Goal: Complete application form: Complete application form

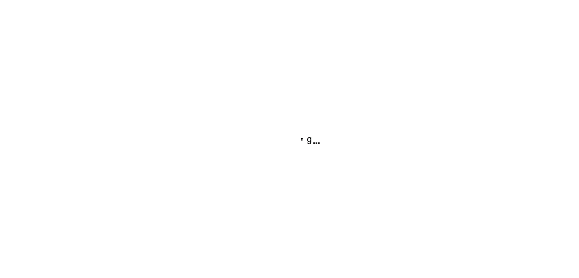
click at [290, 163] on div at bounding box center [289, 139] width 579 height 278
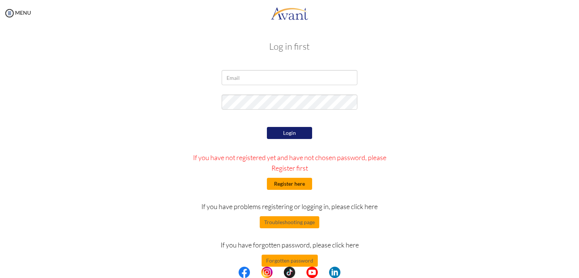
click at [294, 184] on button "Register here" at bounding box center [289, 184] width 45 height 12
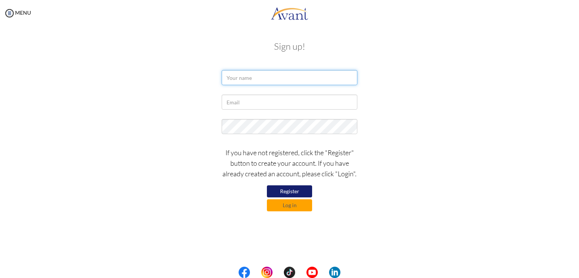
click at [237, 76] on input "text" at bounding box center [290, 77] width 136 height 15
type input "tebibu"
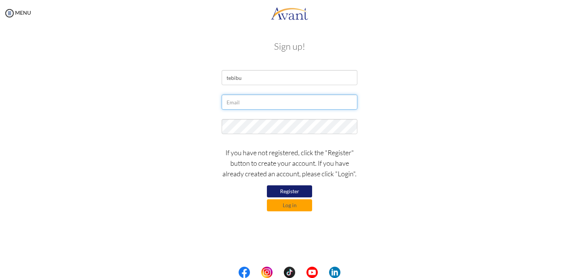
click at [235, 101] on input "text" at bounding box center [290, 102] width 136 height 15
click at [276, 103] on input "tebibuwoldesilassie" at bounding box center [290, 102] width 136 height 15
click at [304, 102] on input "tebibuwoldesilassie989gmail" at bounding box center [290, 102] width 136 height 15
type input "tebibuwoldesilassie989gmailcom"
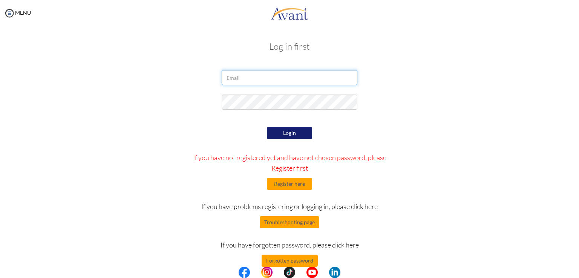
type input "tebibuwoldesilassie989gmailcom"
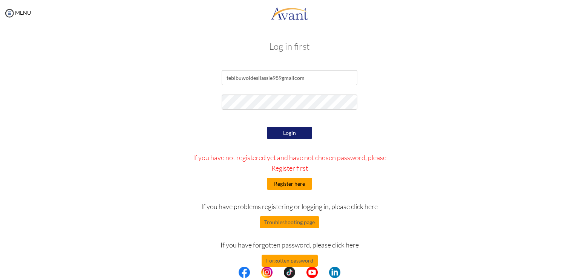
click at [282, 184] on button "Register here" at bounding box center [289, 184] width 45 height 12
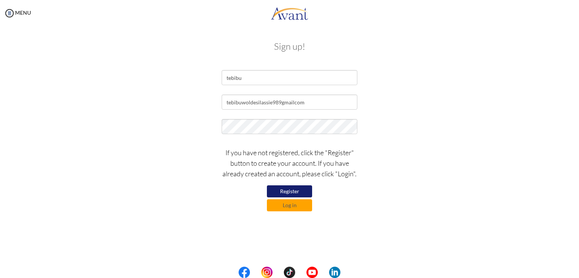
click at [285, 190] on button "Register" at bounding box center [289, 191] width 45 height 12
click at [281, 102] on input "tebibuwoldesilassie989gmailcom" at bounding box center [290, 102] width 136 height 15
click at [289, 190] on button "Register" at bounding box center [289, 191] width 45 height 12
click at [284, 192] on button "Register" at bounding box center [289, 191] width 45 height 12
click at [320, 105] on input "[EMAIL_ADDRESS]com" at bounding box center [290, 102] width 136 height 15
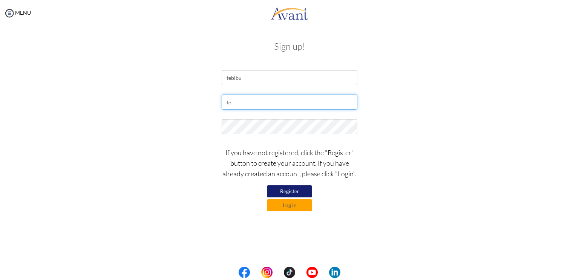
type input "t"
click at [316, 104] on input "tebibuwoldesilassie989gmailcom" at bounding box center [290, 102] width 136 height 15
type input "t"
type input "tebibuwoldesilassie989@gmail.com"
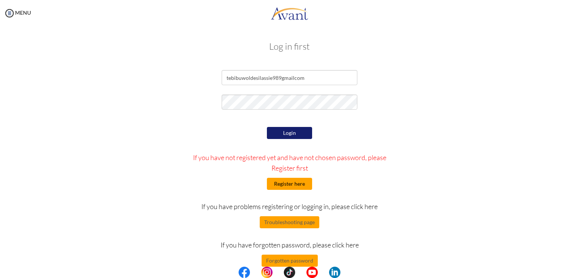
click at [299, 183] on button "Register here" at bounding box center [289, 184] width 45 height 12
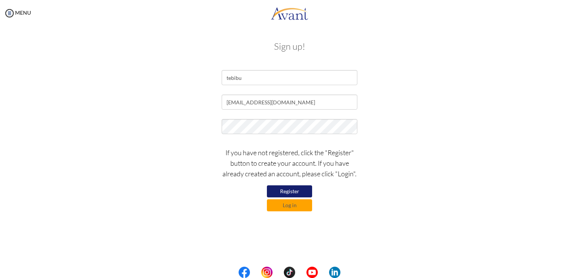
click at [191, 182] on div "If you have not registered, click the "Register" button to create your account.…" at bounding box center [289, 178] width 441 height 68
click at [217, 208] on div "If you have not registered, click the "Register" button to create your account.…" at bounding box center [289, 178] width 147 height 68
click at [277, 193] on button "Register" at bounding box center [289, 191] width 45 height 12
click at [280, 205] on button "Log in" at bounding box center [289, 205] width 45 height 12
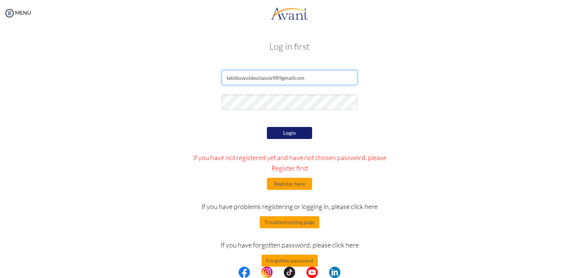
click at [280, 76] on input "tebibuwoldesilassie989gmailcom" at bounding box center [290, 77] width 136 height 15
type input "[EMAIL_ADDRESS]com"
type input "tebibuwoldesilassie989gmailcom"
click at [295, 181] on button "Register here" at bounding box center [289, 184] width 45 height 12
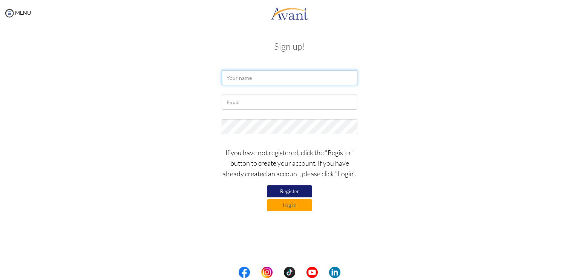
click at [268, 77] on input "text" at bounding box center [290, 77] width 136 height 15
type input "[PERSON_NAME]"
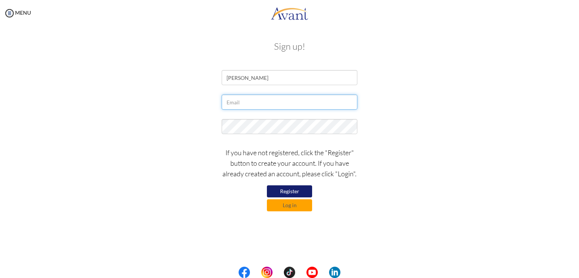
click at [248, 101] on input "text" at bounding box center [290, 102] width 136 height 15
type input "[EMAIL_ADDRESS][DOMAIN_NAME]"
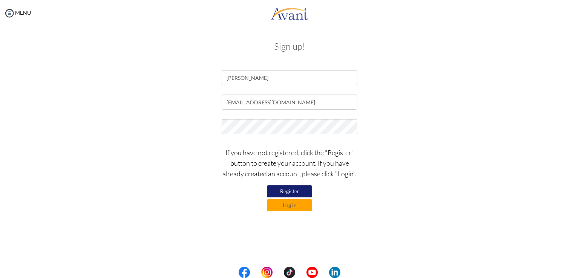
click at [240, 144] on div "If you have not registered, click the "Register" button to create your account.…" at bounding box center [289, 178] width 147 height 68
click at [285, 189] on button "Register" at bounding box center [289, 191] width 45 height 12
click at [294, 206] on button "Log in" at bounding box center [289, 205] width 45 height 12
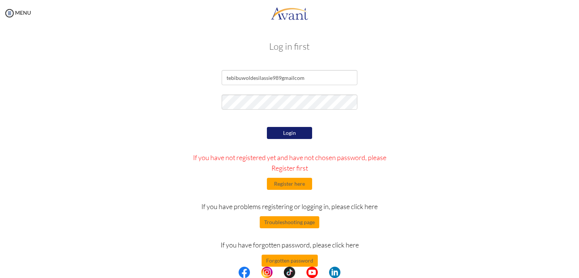
click at [298, 131] on button "Login" at bounding box center [289, 133] width 45 height 12
click at [280, 78] on input "tebibuwoldesilassie989gmailcom" at bounding box center [290, 77] width 136 height 15
click at [280, 76] on input "tebibuwoldesilassie989gmailcom" at bounding box center [290, 77] width 136 height 15
type input "[EMAIL_ADDRESS]com"
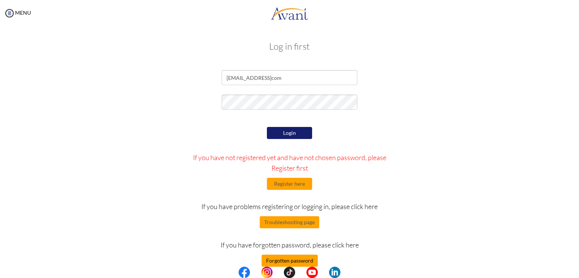
click at [291, 264] on button "Forgotten password" at bounding box center [289, 261] width 56 height 12
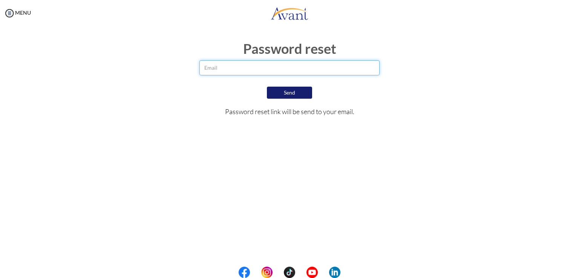
click at [283, 63] on input "email" at bounding box center [289, 67] width 180 height 15
click at [258, 68] on input "tebibuwoldesilassie989gmailcom" at bounding box center [289, 67] width 180 height 15
type input "[EMAIL_ADDRESS]com"
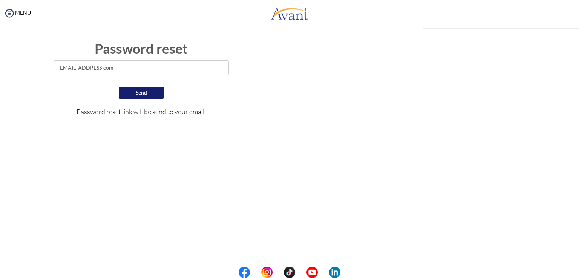
click at [298, 91] on div "Send" at bounding box center [141, 93] width 560 height 16
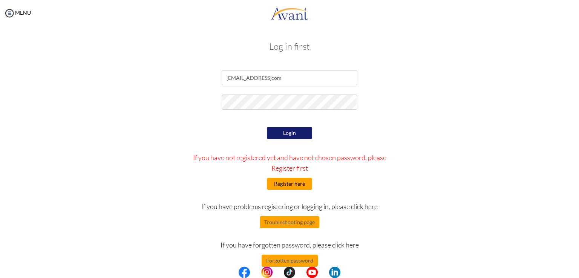
click at [297, 182] on button "Register here" at bounding box center [289, 184] width 45 height 12
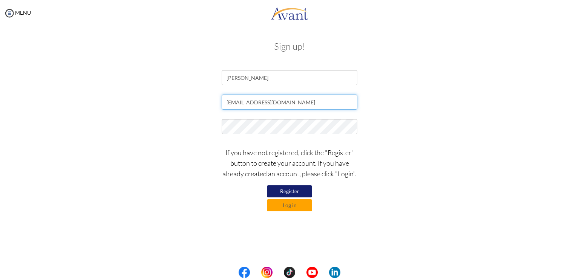
type input "[EMAIL_ADDRESS]com"
click at [291, 194] on button "Register" at bounding box center [289, 191] width 45 height 12
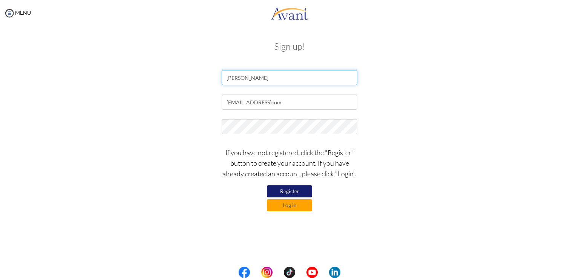
click at [255, 80] on input "solomon" at bounding box center [290, 77] width 136 height 15
type input "s"
type input "tebibu"
click at [288, 192] on button "Register" at bounding box center [289, 191] width 45 height 12
click at [292, 193] on button "Register" at bounding box center [289, 191] width 45 height 12
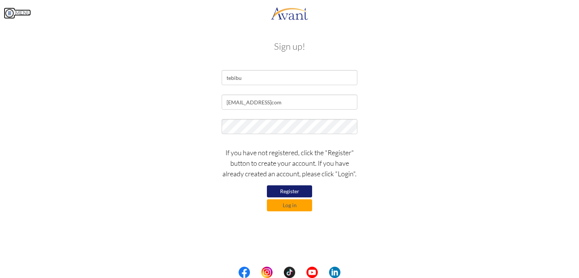
click at [10, 15] on img at bounding box center [9, 13] width 11 height 11
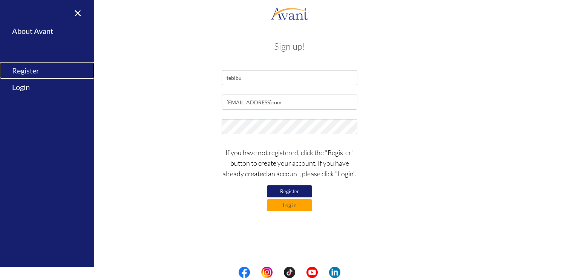
click at [22, 68] on link "Register" at bounding box center [47, 70] width 94 height 17
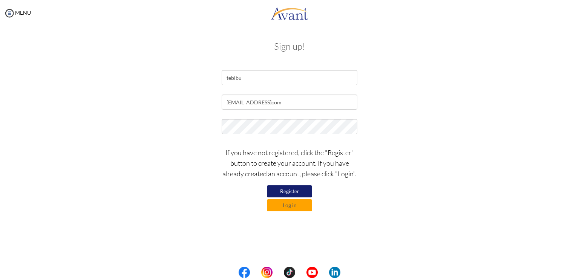
click at [285, 192] on button "Register" at bounding box center [289, 191] width 45 height 12
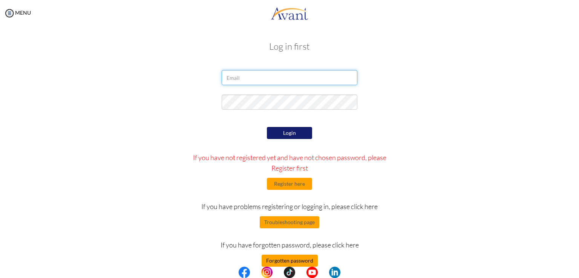
type input "[EMAIL_ADDRESS]com"
click at [292, 261] on button "Forgotten password" at bounding box center [289, 261] width 56 height 12
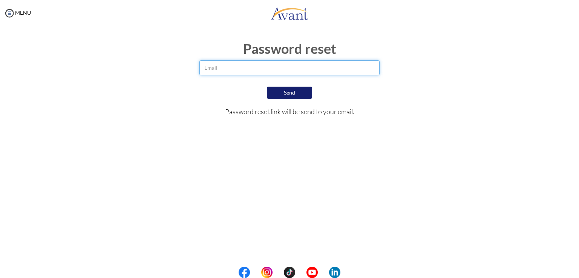
click at [266, 70] on input "email" at bounding box center [289, 67] width 180 height 15
type input "[EMAIL_ADDRESS]com"
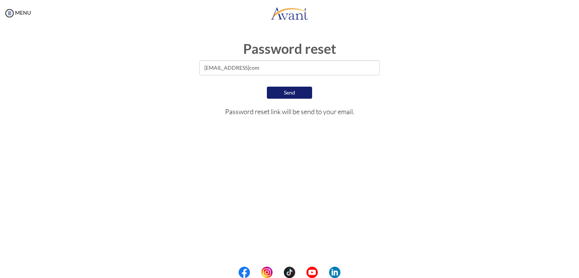
click at [290, 91] on button "Send" at bounding box center [289, 93] width 45 height 12
drag, startPoint x: 289, startPoint y: 71, endPoint x: 199, endPoint y: 77, distance: 90.6
click at [199, 77] on div "[EMAIL_ADDRESS]com" at bounding box center [290, 69] width 192 height 19
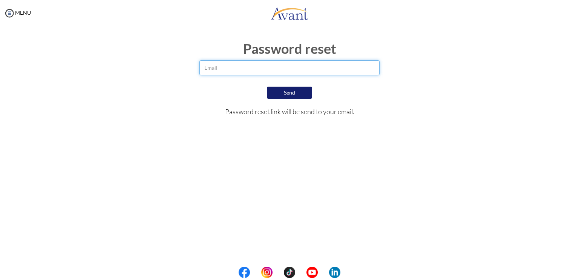
paste input "[EMAIL_ADDRESS][DOMAIN_NAME]"
type input "[EMAIL_ADDRESS][DOMAIN_NAME]"
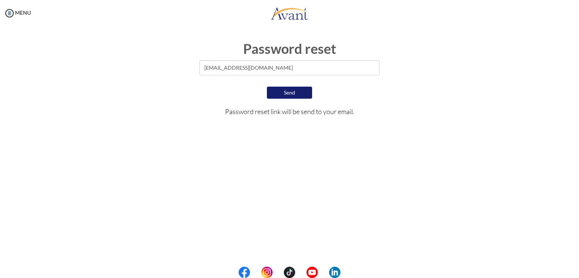
click at [291, 93] on button "Send" at bounding box center [289, 93] width 45 height 12
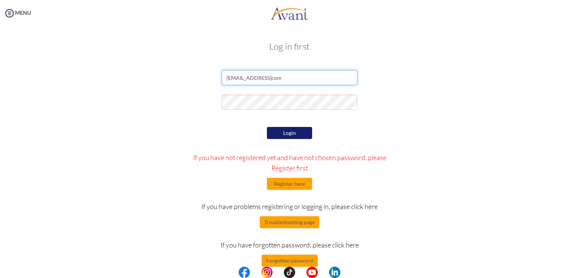
click at [297, 80] on input "[EMAIL_ADDRESS]com" at bounding box center [290, 77] width 136 height 15
type input "[EMAIL_ADDRESS][DOMAIN_NAME]"
click at [295, 131] on button "Login" at bounding box center [289, 133] width 45 height 12
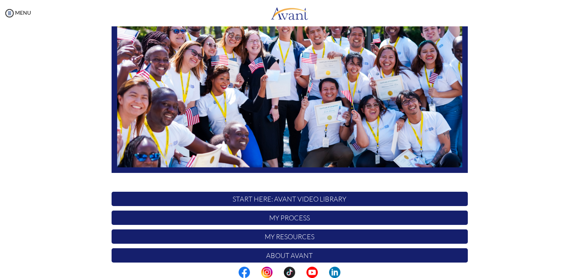
scroll to position [80, 0]
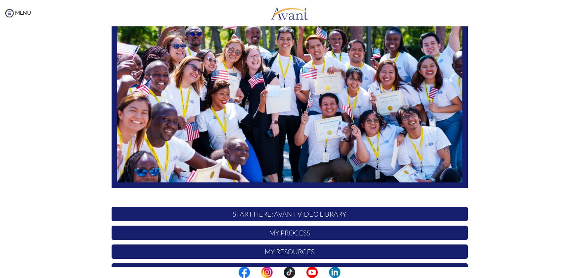
click at [324, 213] on p "START HERE: Avant Video Library" at bounding box center [290, 214] width 356 height 14
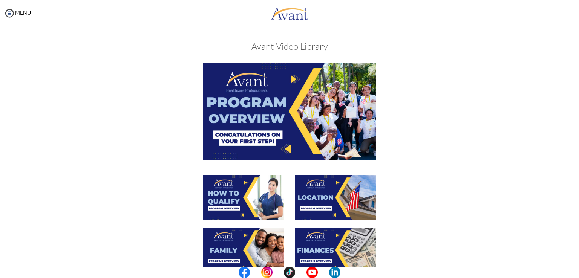
click at [427, 158] on div at bounding box center [289, 119] width 367 height 112
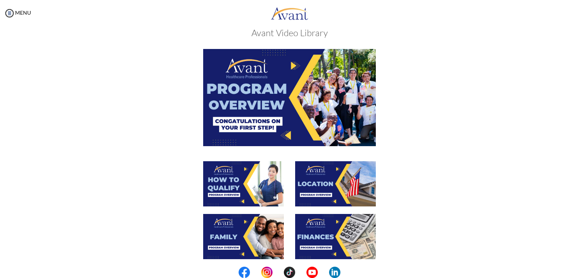
scroll to position [0, 0]
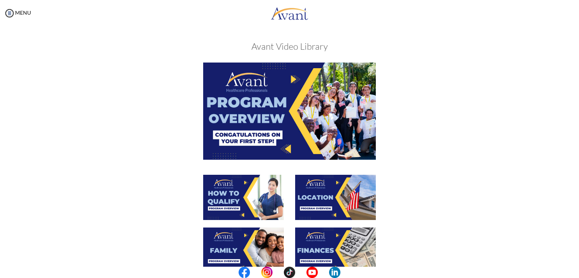
click at [310, 205] on img at bounding box center [335, 197] width 81 height 45
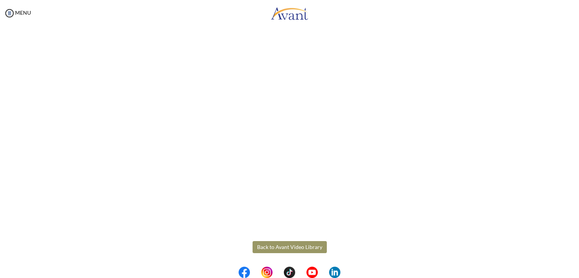
scroll to position [92, 0]
click at [274, 245] on button "Back to Avant Video Library" at bounding box center [289, 248] width 74 height 12
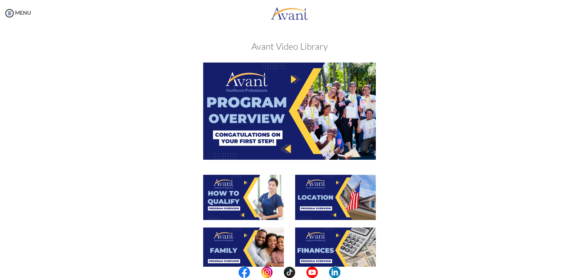
click at [278, 194] on img at bounding box center [243, 197] width 81 height 45
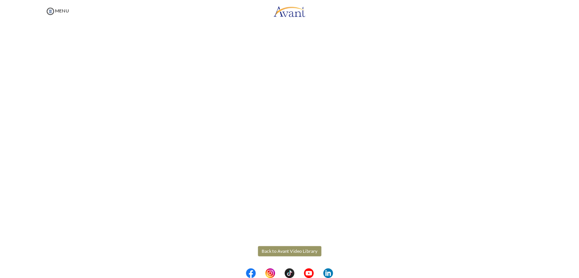
scroll to position [92, 0]
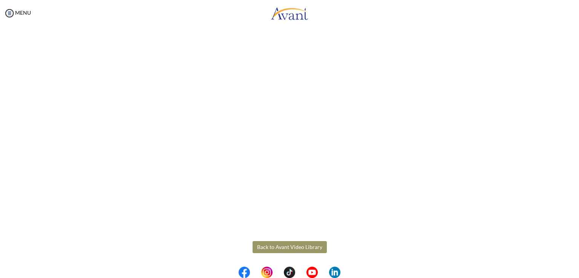
click at [280, 244] on button "Back to Avant Video Library" at bounding box center [289, 247] width 74 height 12
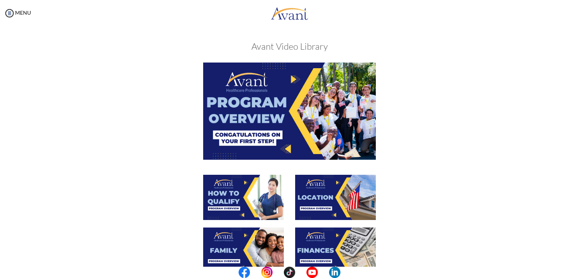
click at [450, 219] on div at bounding box center [289, 201] width 367 height 53
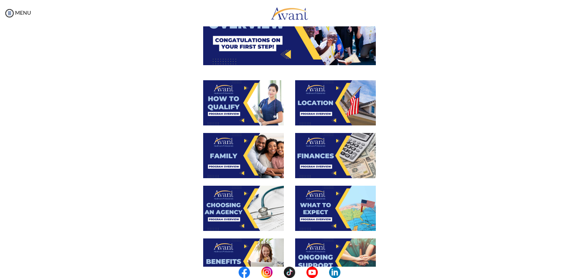
scroll to position [136, 0]
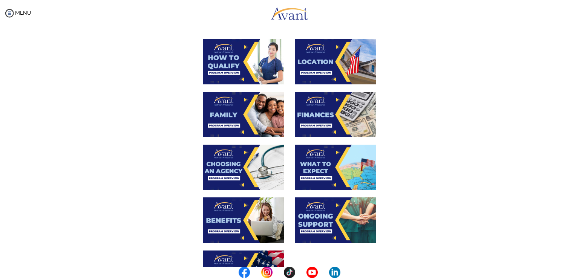
click at [326, 111] on img at bounding box center [335, 114] width 81 height 45
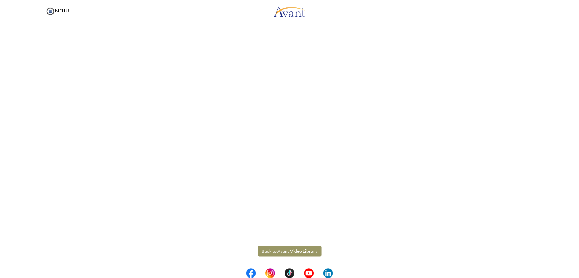
scroll to position [92, 0]
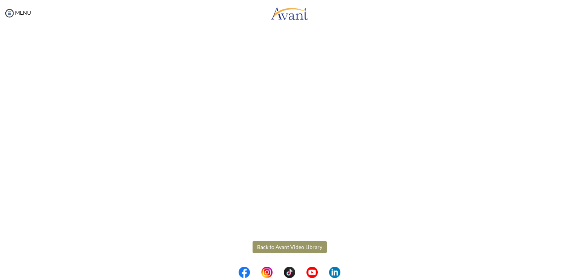
click at [292, 251] on button "Back to Avant Video Library" at bounding box center [289, 247] width 74 height 12
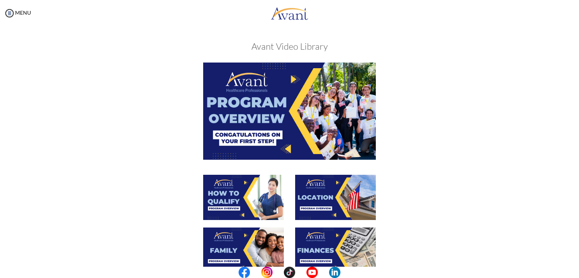
click at [434, 231] on div at bounding box center [289, 254] width 367 height 53
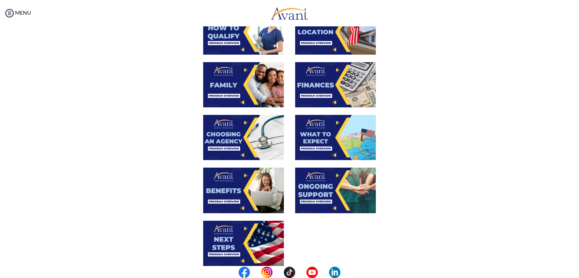
scroll to position [166, 0]
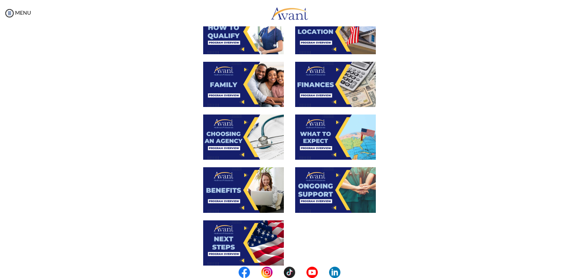
click at [231, 195] on img at bounding box center [243, 189] width 81 height 45
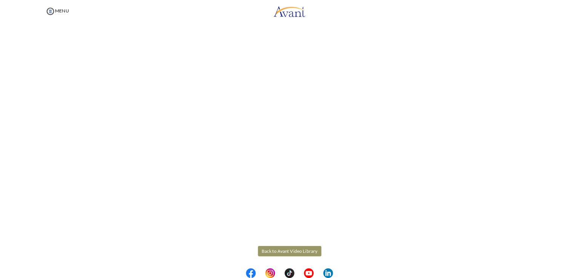
scroll to position [173, 0]
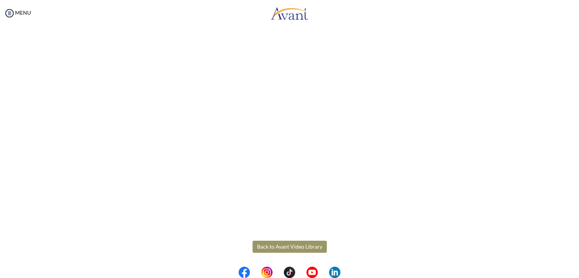
click at [287, 248] on button "Back to Avant Video Library" at bounding box center [289, 247] width 74 height 12
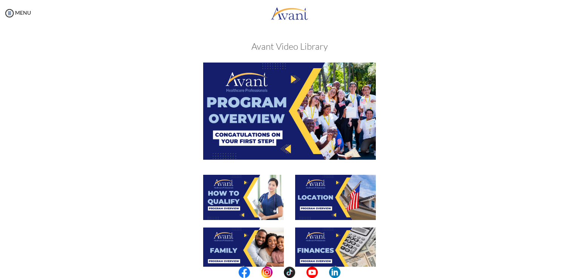
click at [343, 250] on img at bounding box center [335, 250] width 81 height 45
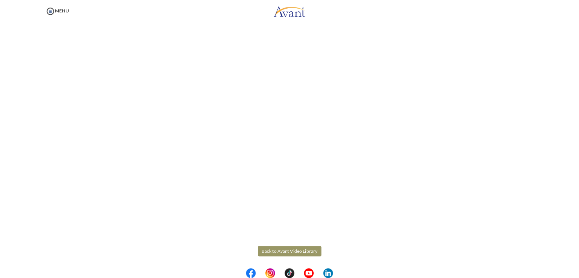
scroll to position [92, 0]
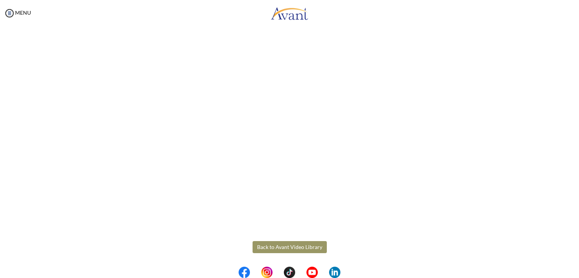
click at [310, 245] on button "Back to Avant Video Library" at bounding box center [289, 247] width 74 height 12
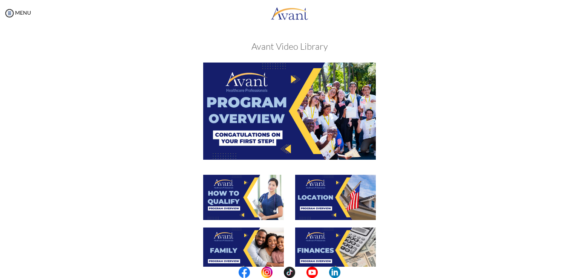
click at [505, 213] on div "When completed, click “Acknowledge” Acknowledge" at bounding box center [289, 281] width 441 height 437
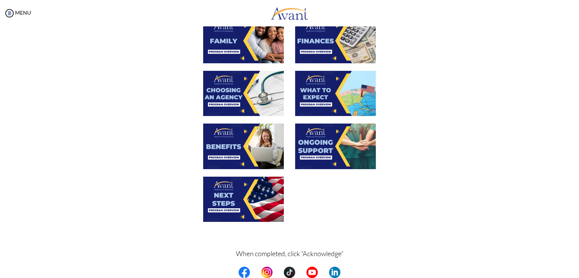
scroll to position [225, 0]
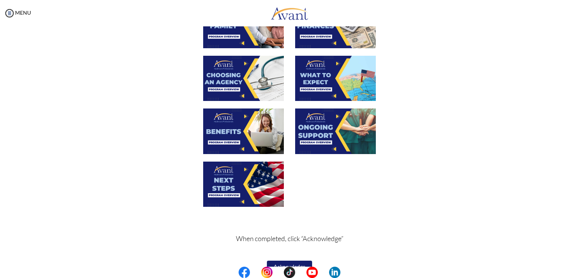
click at [243, 183] on img at bounding box center [243, 184] width 81 height 45
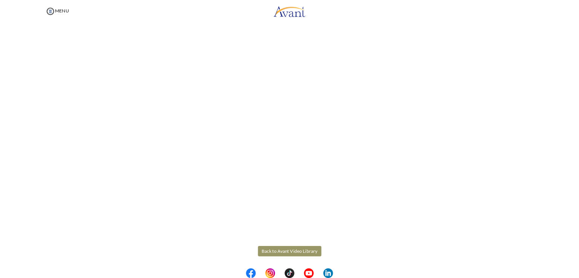
scroll to position [173, 0]
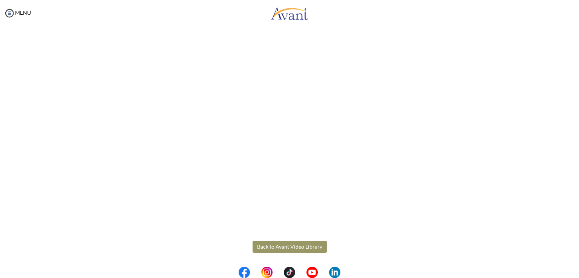
click at [294, 247] on button "Back to Avant Video Library" at bounding box center [289, 247] width 74 height 12
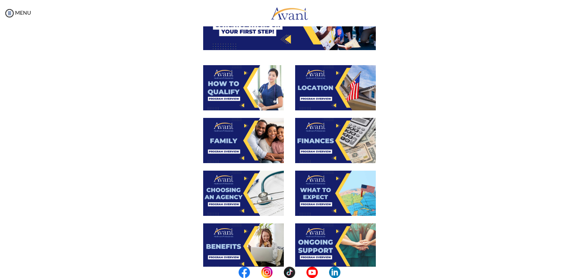
scroll to position [104, 0]
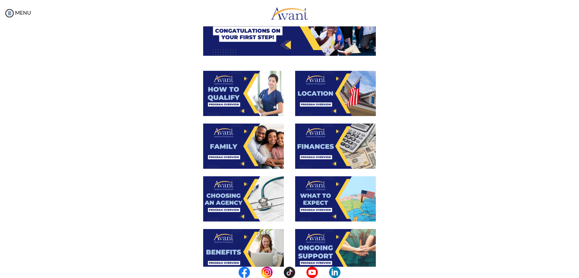
click at [235, 197] on img at bounding box center [243, 198] width 81 height 45
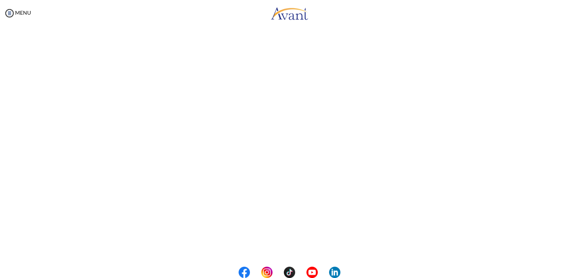
scroll to position [173, 0]
click at [280, 246] on button "Back to Avant Video Library" at bounding box center [289, 247] width 74 height 12
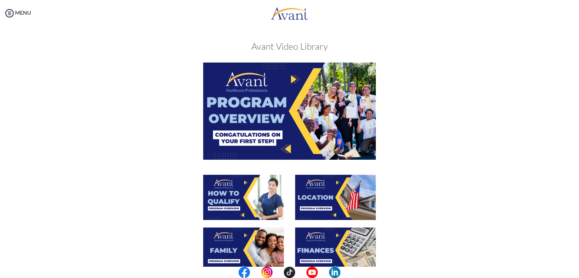
click at [326, 195] on img at bounding box center [335, 197] width 81 height 45
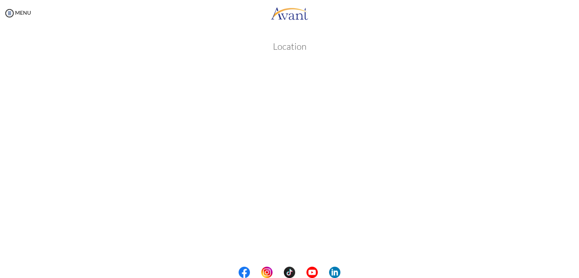
click at [578, 267] on center at bounding box center [289, 272] width 579 height 11
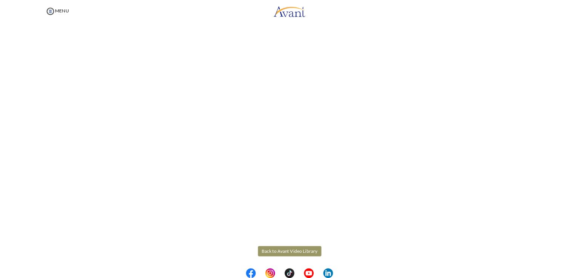
scroll to position [92, 0]
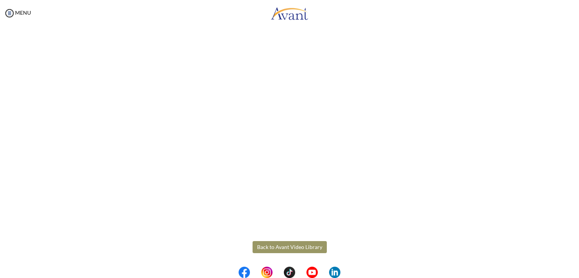
click at [306, 244] on button "Back to Avant Video Library" at bounding box center [289, 247] width 74 height 12
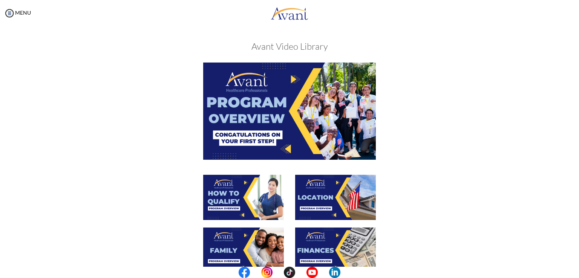
click at [249, 250] on img at bounding box center [243, 250] width 81 height 45
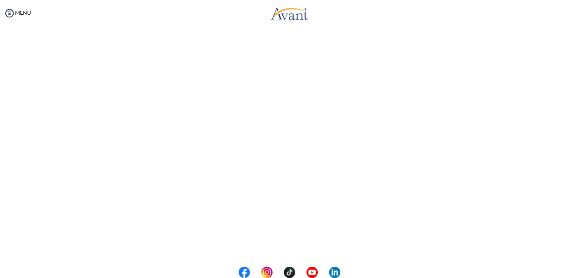
scroll to position [173, 0]
click at [272, 248] on button "Back to Avant Video Library" at bounding box center [289, 247] width 74 height 12
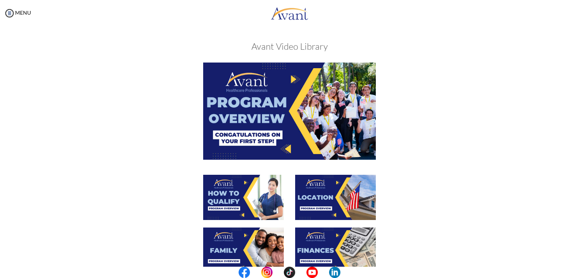
scroll to position [240, 0]
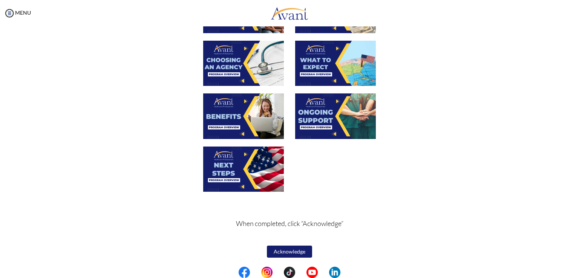
click at [287, 254] on button "Acknowledge" at bounding box center [289, 252] width 45 height 12
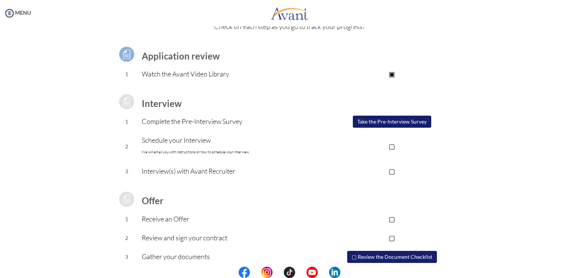
scroll to position [0, 0]
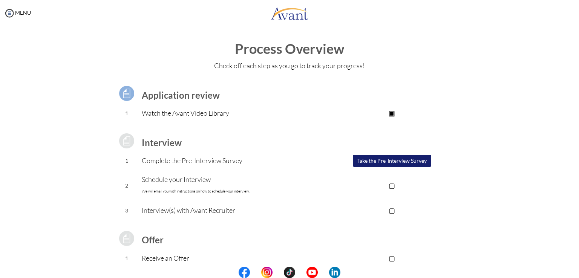
click at [390, 165] on button "Take the Pre-Interview Survey" at bounding box center [392, 161] width 78 height 12
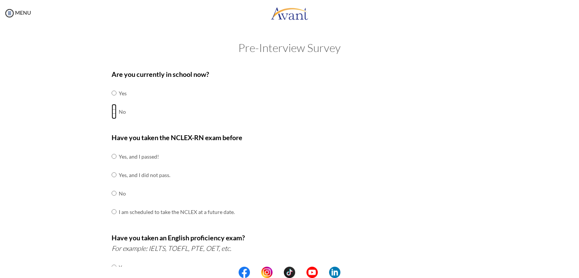
click at [112, 114] on input "radio" at bounding box center [114, 111] width 5 height 15
radio input "true"
click at [116, 194] on td at bounding box center [117, 193] width 2 height 18
click at [112, 195] on input "radio" at bounding box center [114, 193] width 5 height 15
radio input "true"
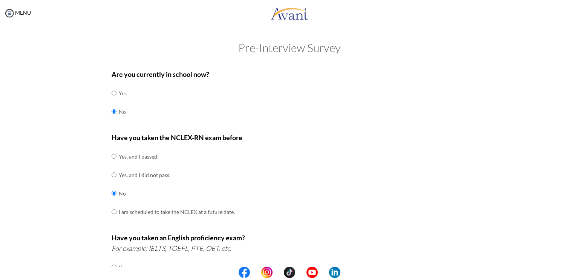
click at [93, 210] on div "Are you currently in school now? Yes No Have you taken the NCLEX-RN exam before…" at bounding box center [289, 264] width 441 height 398
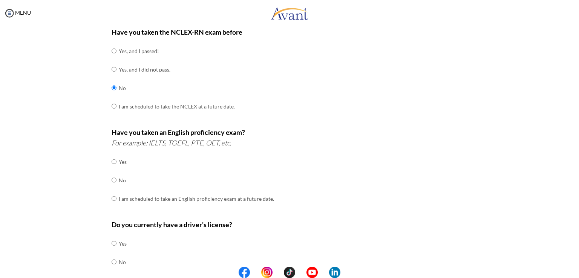
scroll to position [121, 0]
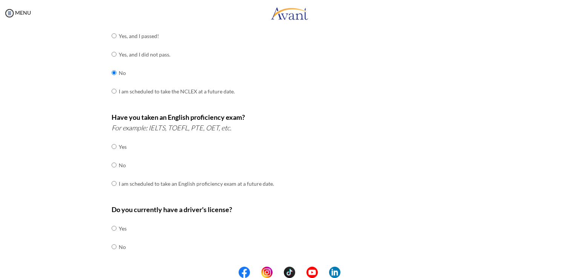
click at [119, 166] on td "No" at bounding box center [196, 165] width 155 height 18
click at [116, 166] on td at bounding box center [117, 165] width 2 height 18
click at [112, 165] on input "radio" at bounding box center [114, 164] width 5 height 15
radio input "true"
click at [82, 198] on div "Are you currently in school now? Yes No Have you taken the NCLEX-RN exam before…" at bounding box center [289, 144] width 441 height 398
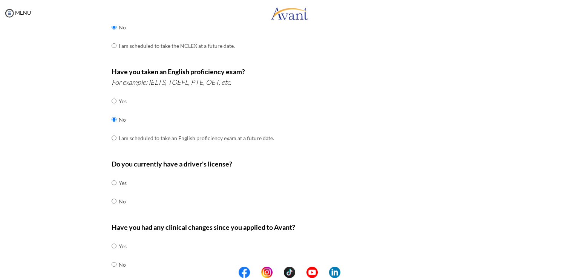
scroll to position [181, 0]
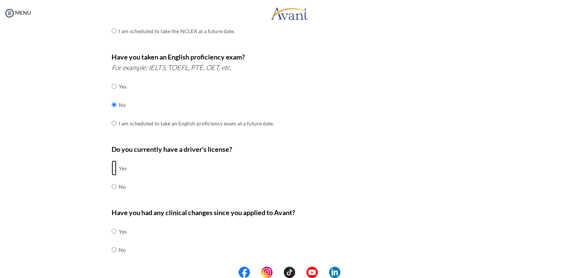
click at [112, 165] on input "radio" at bounding box center [114, 168] width 5 height 15
radio input "true"
click at [86, 205] on div "Are you currently in school now? Yes No Have you taken the NCLEX-RN exam before…" at bounding box center [289, 83] width 441 height 398
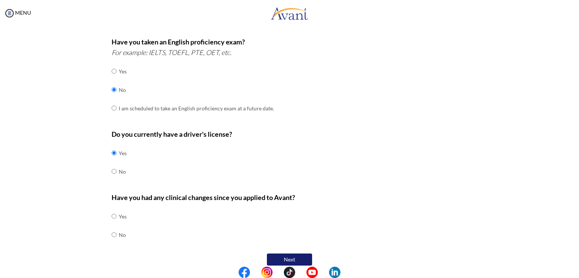
scroll to position [203, 0]
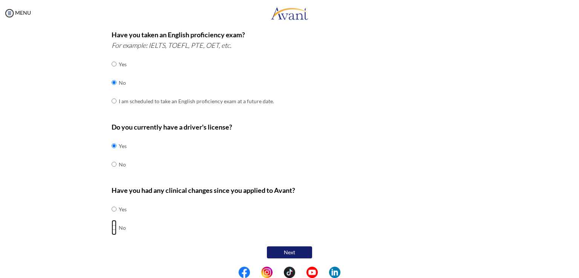
click at [112, 228] on input "radio" at bounding box center [114, 227] width 5 height 15
radio input "true"
click at [285, 252] on button "Next" at bounding box center [289, 252] width 45 height 12
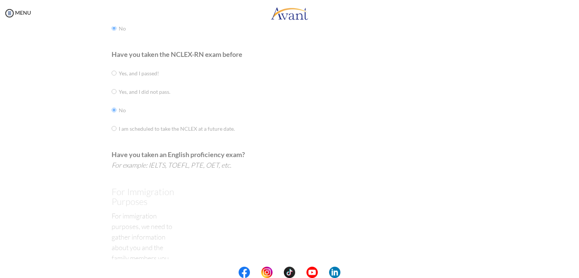
scroll to position [15, 0]
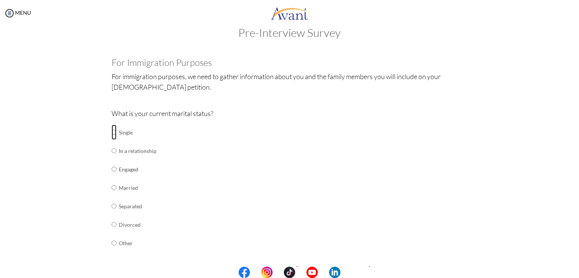
click at [112, 132] on input "radio" at bounding box center [114, 132] width 5 height 15
radio input "true"
click at [77, 166] on div "Are you currently in school now? Yes No Have you taken the NCLEX-RN exam before…" at bounding box center [289, 263] width 441 height 426
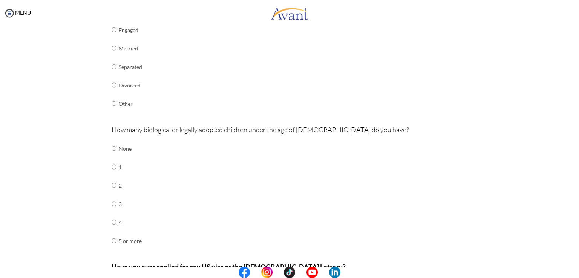
scroll to position [196, 0]
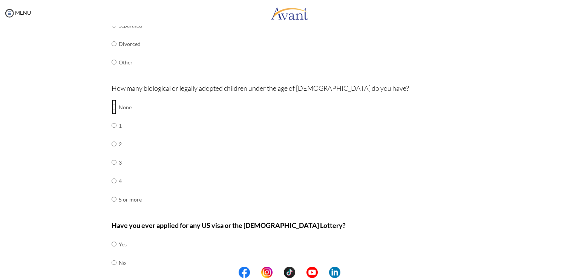
click at [112, 109] on input "radio" at bounding box center [114, 106] width 5 height 15
radio input "true"
click at [73, 201] on div "Are you currently in school now? Yes No Have you taken the NCLEX-RN exam before…" at bounding box center [289, 82] width 441 height 426
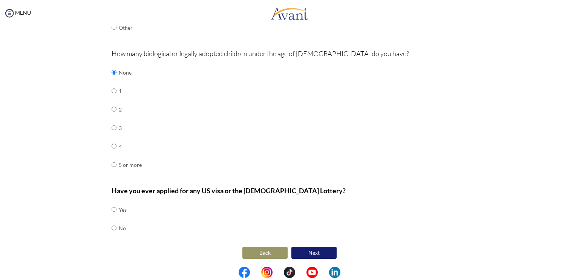
scroll to position [231, 0]
click at [112, 209] on input "radio" at bounding box center [114, 209] width 5 height 15
radio input "true"
click at [322, 250] on button "Next" at bounding box center [313, 252] width 45 height 12
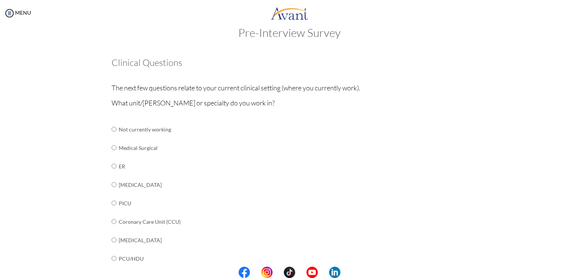
click at [119, 150] on td "Medical Surgical" at bounding box center [178, 148] width 118 height 18
click at [112, 147] on input "radio" at bounding box center [114, 147] width 5 height 15
radio input "true"
click at [98, 157] on div "Are you currently in school now? Yes No Have you taken the NCLEX-RN exam before…" at bounding box center [289, 281] width 441 height 463
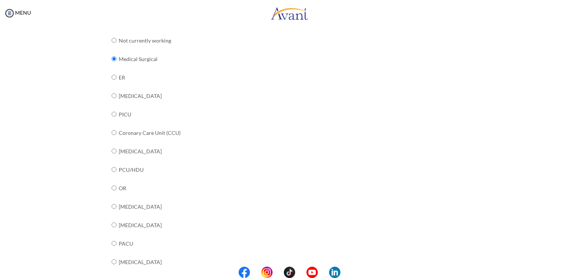
scroll to position [105, 0]
click at [116, 223] on td at bounding box center [117, 223] width 2 height 18
click at [112, 223] on input "radio" at bounding box center [114, 223] width 5 height 15
radio input "true"
click at [112, 57] on input "radio" at bounding box center [114, 57] width 5 height 15
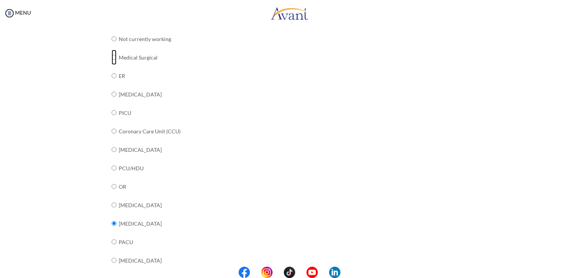
radio input "true"
click at [81, 115] on div "Are you currently in school now? Yes No Have you taken the NCLEX-RN exam before…" at bounding box center [289, 191] width 441 height 463
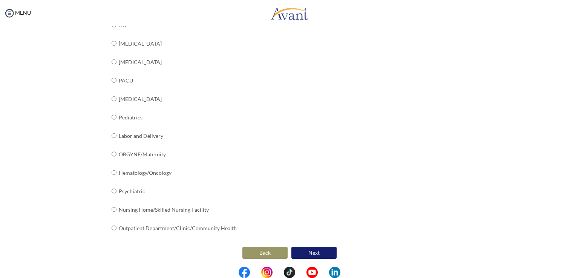
click at [308, 251] on button "Next" at bounding box center [313, 253] width 45 height 12
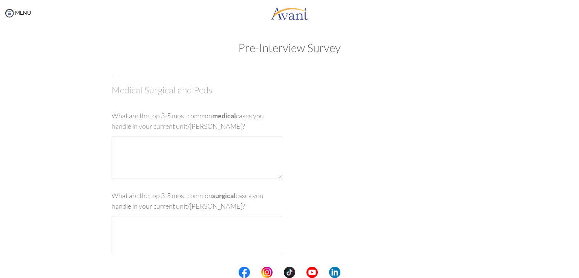
scroll to position [0, 0]
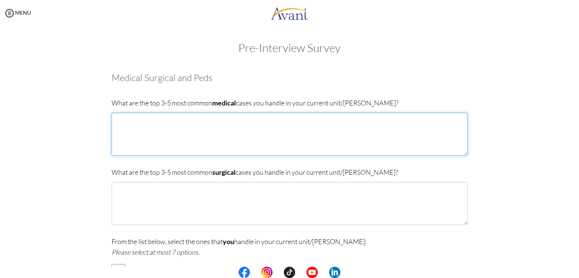
click at [151, 124] on textarea at bounding box center [290, 134] width 356 height 43
click at [137, 119] on textarea "stroke ," at bounding box center [290, 134] width 356 height 43
click at [160, 121] on textarea "stroke , renal failure,hypertention" at bounding box center [290, 134] width 356 height 43
click at [180, 118] on textarea "stroke , renal failure, hypertention" at bounding box center [290, 134] width 356 height 43
type textarea "stroke , renal failure, hypertension"
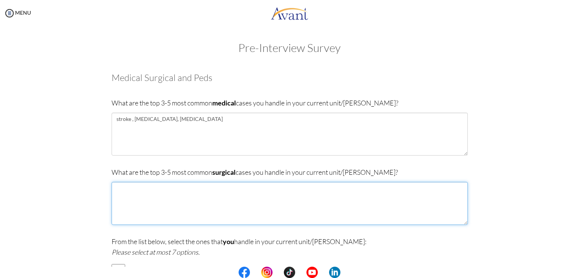
click at [255, 202] on textarea at bounding box center [290, 203] width 356 height 43
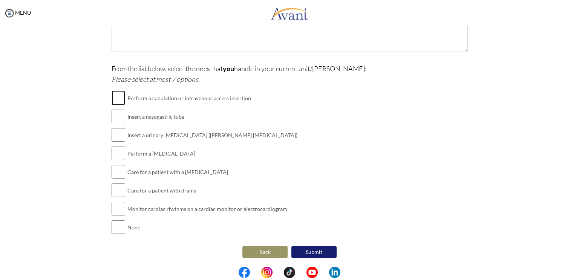
click at [115, 93] on input "checkbox" at bounding box center [119, 97] width 14 height 15
checkbox input "true"
click at [127, 114] on td "Insert a nasogastric tube" at bounding box center [212, 116] width 170 height 18
click at [113, 119] on input "checkbox" at bounding box center [119, 116] width 14 height 15
checkbox input "true"
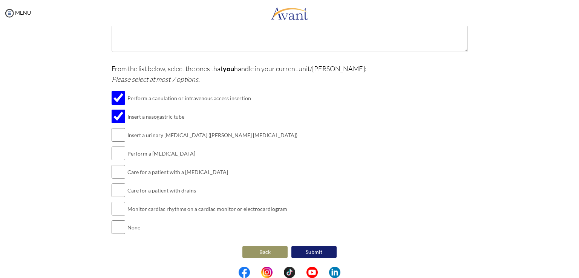
click at [121, 144] on td at bounding box center [119, 153] width 14 height 18
click at [115, 132] on input "checkbox" at bounding box center [119, 134] width 14 height 15
checkbox input "true"
click at [118, 156] on input "checkbox" at bounding box center [119, 153] width 14 height 15
checkbox input "true"
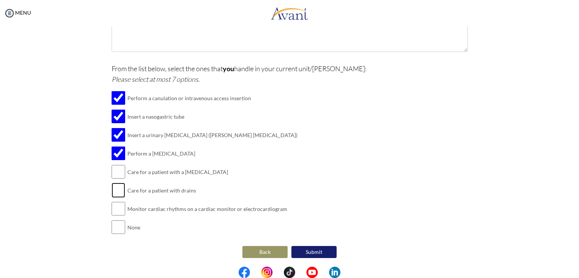
click at [118, 187] on input "checkbox" at bounding box center [119, 190] width 14 height 15
checkbox input "true"
click at [117, 168] on input "checkbox" at bounding box center [119, 171] width 14 height 15
checkbox input "true"
click at [368, 141] on div "From the list below, select the ones that you handle in your current unit/ward:…" at bounding box center [290, 153] width 356 height 181
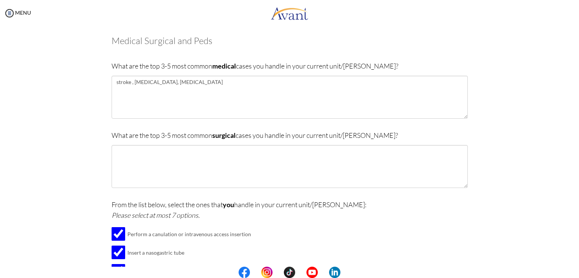
scroll to position [33, 0]
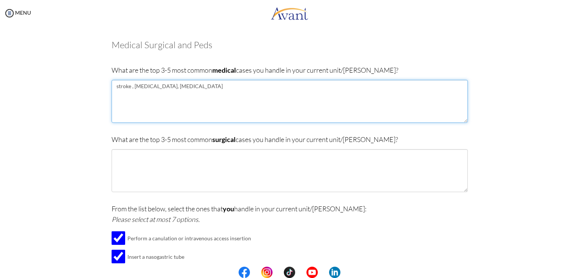
click at [202, 86] on textarea "stroke , renal failure, hypertension" at bounding box center [290, 101] width 356 height 43
type textarea "stroke , renal failure, hypertension and heart failure"
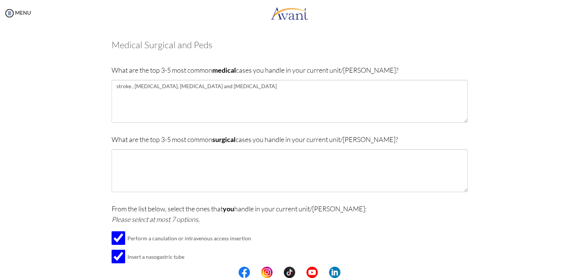
click at [407, 131] on div "Medical Surgical and Peds What are the top 3-5 most common medical cases you ha…" at bounding box center [290, 220] width 356 height 360
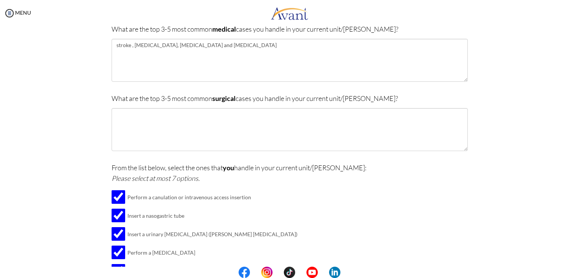
scroll to position [78, 0]
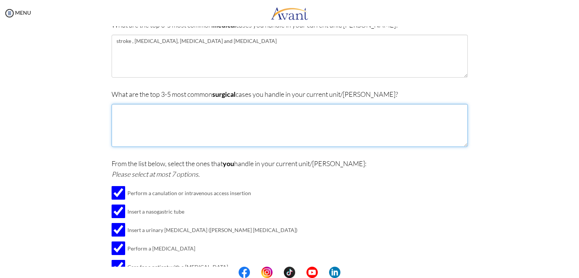
click at [245, 118] on textarea at bounding box center [290, 125] width 356 height 43
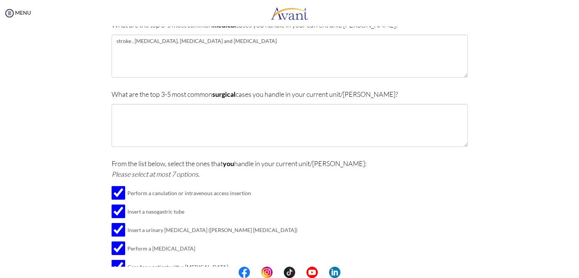
click at [88, 84] on div "Are you currently in school now? Yes No Have you taken the NCLEX-RN exam before…" at bounding box center [289, 171] width 441 height 368
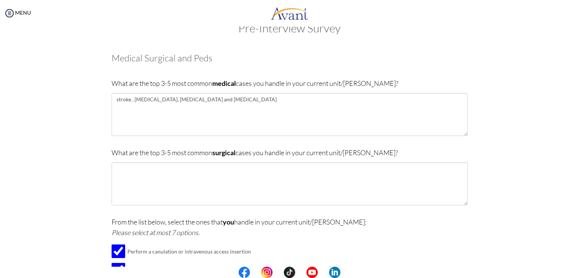
scroll to position [0, 0]
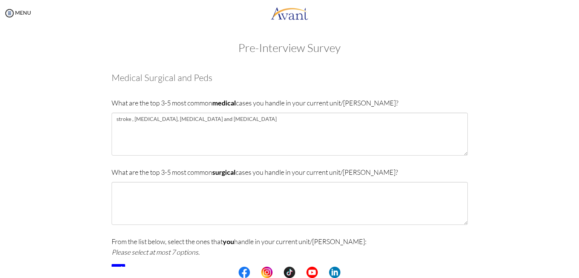
click at [487, 138] on div "Are you currently in school now? Yes No Have you taken the NCLEX-RN exam before…" at bounding box center [289, 249] width 441 height 368
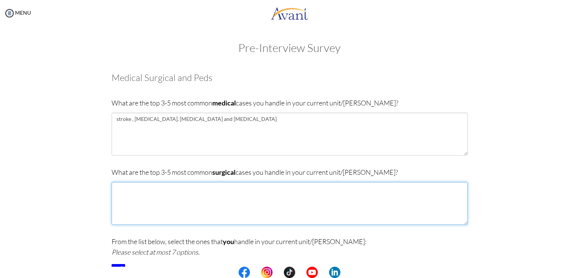
click at [320, 192] on textarea at bounding box center [290, 203] width 356 height 43
click at [119, 189] on textarea "here medical and surgical unit is isolated i have not worked in surgical" at bounding box center [290, 203] width 356 height 43
click at [206, 188] on textarea "Here medical and surgical unit is isolated i have not worked in surgical" at bounding box center [290, 203] width 356 height 43
type textarea "Here medical and surgical unit is isolated . i have not worked in surgical"
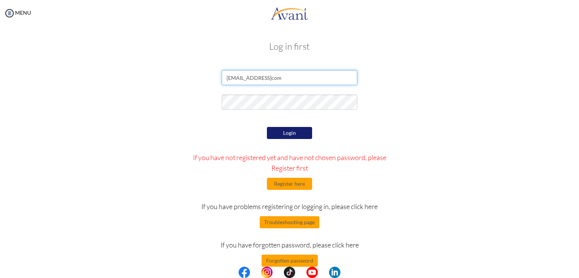
click at [296, 76] on input "tebibuwoldesilassie989@gmailcom" at bounding box center [290, 77] width 136 height 15
click at [313, 79] on input "tebibuwoldesilassie989@gmailcom" at bounding box center [290, 77] width 136 height 15
click at [299, 80] on input "tebibuwoldesilassie989@gmailcom" at bounding box center [290, 77] width 136 height 15
type input "[EMAIL_ADDRESS][DOMAIN_NAME]"
click at [290, 135] on button "Login" at bounding box center [289, 133] width 45 height 12
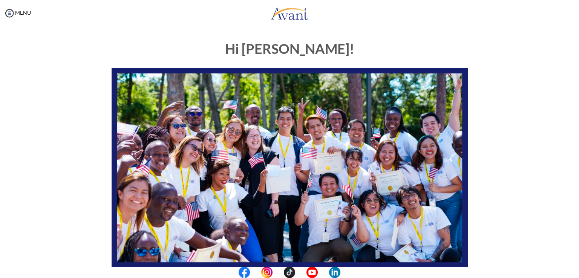
scroll to position [140, 0]
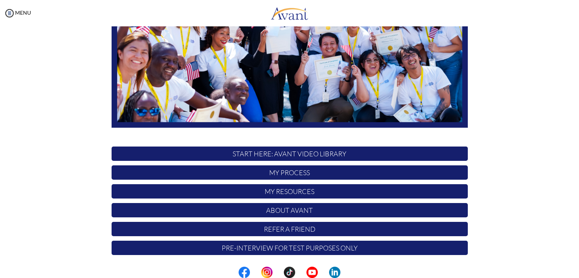
click at [301, 174] on p "My Process" at bounding box center [290, 172] width 356 height 14
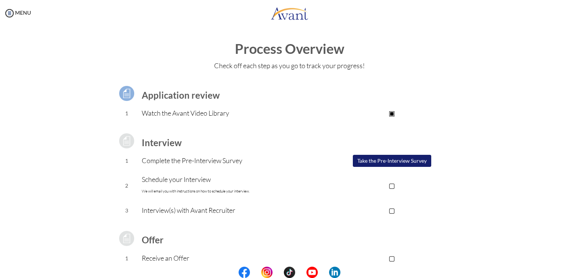
click at [386, 162] on button "Take the Pre-Interview Survey" at bounding box center [392, 161] width 78 height 12
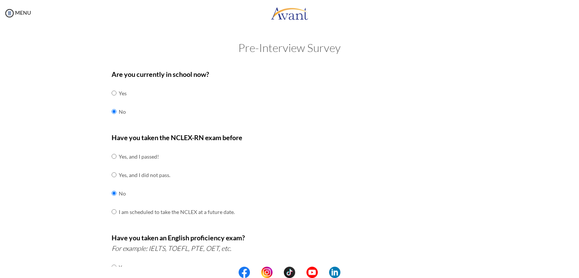
scroll to position [203, 0]
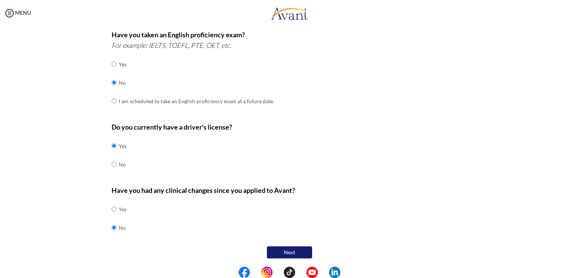
click at [285, 254] on button "Next" at bounding box center [289, 252] width 45 height 12
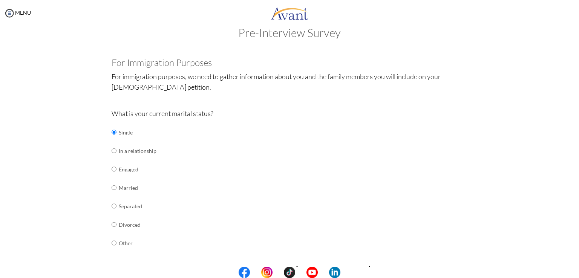
scroll to position [231, 0]
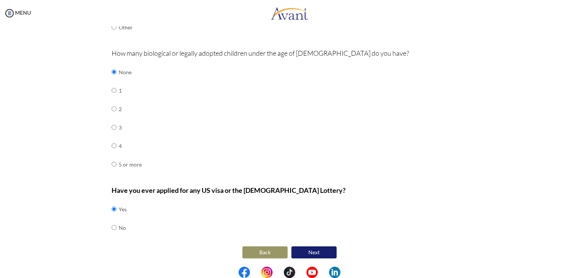
click at [319, 251] on button "Next" at bounding box center [313, 252] width 45 height 12
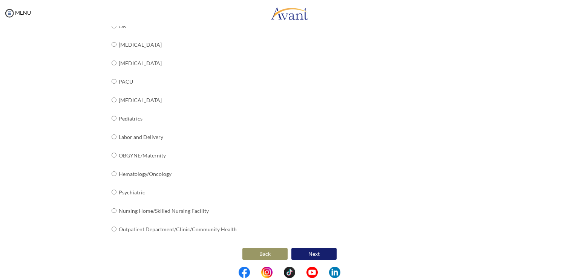
scroll to position [267, 0]
click at [320, 249] on button "Next" at bounding box center [313, 253] width 45 height 12
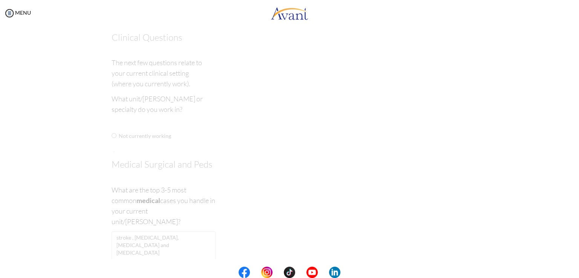
scroll to position [0, 0]
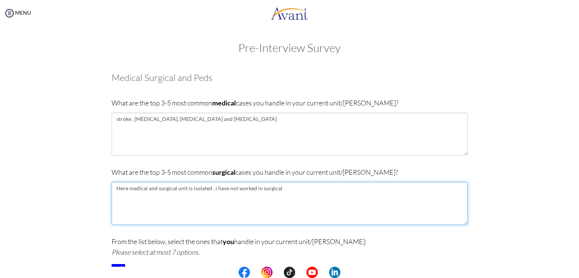
click at [279, 193] on textarea "Here medical and surgical unit is isolated . i have not worked in surgical" at bounding box center [290, 203] width 356 height 43
click at [211, 189] on textarea "Here medical and surgical unit is isolated . i have not worked in surgical UNIT" at bounding box center [290, 203] width 356 height 43
click at [250, 198] on textarea "Here medical and surgical unit is isolated . I have not worked in surgical UNIT" at bounding box center [290, 203] width 356 height 43
click at [283, 214] on textarea "Here medical and surgical unit is isolated . I have not worked in surgical UNIT" at bounding box center [290, 203] width 356 height 43
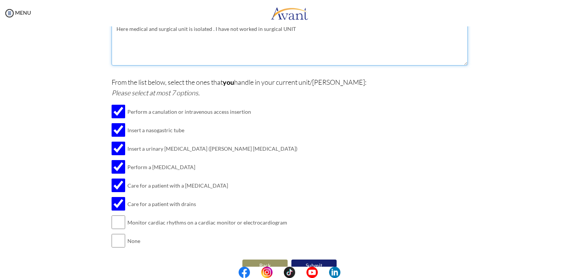
scroll to position [156, 0]
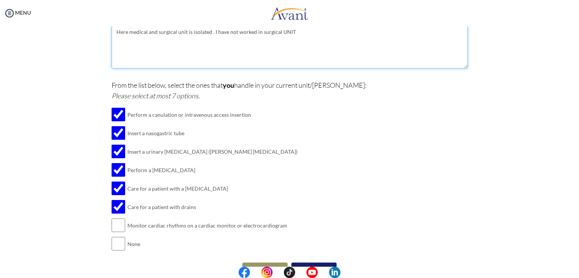
type textarea "Here medical and surgical unit is isolated . I have not worked in surgical UNIT"
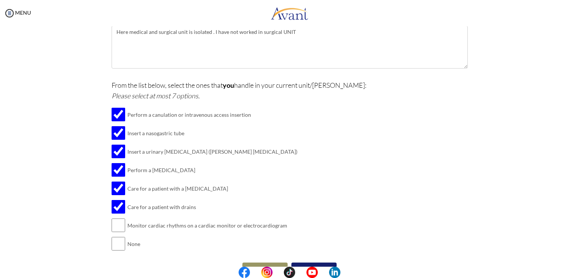
click at [246, 226] on td "Monitor cardiac rhythms on a cardiac monitor or electrocardiogram" at bounding box center [212, 225] width 170 height 18
click at [168, 227] on td "Monitor cardiac rhythms on a cardiac monitor or electrocardiogram" at bounding box center [212, 225] width 170 height 18
click at [118, 246] on input "checkbox" at bounding box center [119, 243] width 14 height 15
checkbox input "true"
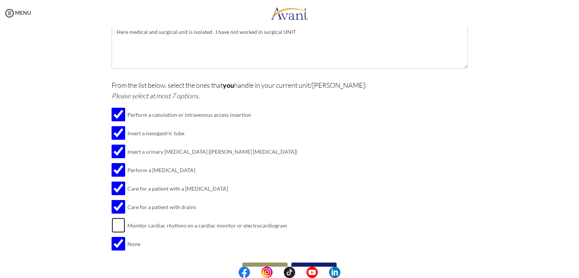
click at [120, 227] on input "checkbox" at bounding box center [119, 225] width 14 height 15
checkbox input "true"
click at [86, 238] on div "Are you currently in school now? Yes No Have you taken the NCLEX-RN exam before…" at bounding box center [289, 93] width 441 height 368
click at [433, 237] on div "From the list below, select the ones that you handle in your current unit/ward:…" at bounding box center [290, 170] width 356 height 181
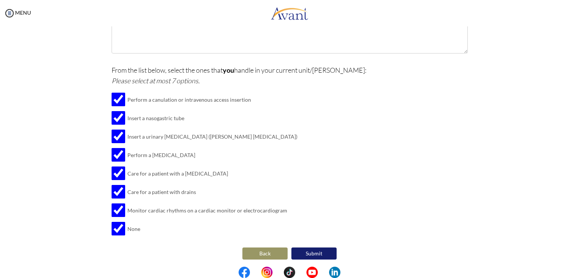
scroll to position [173, 0]
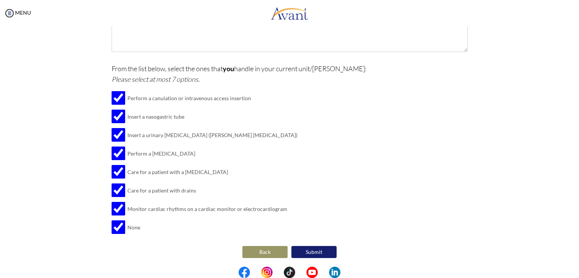
click at [95, 73] on div "Are you currently in school now? Yes No Have you taken the NCLEX-RN exam before…" at bounding box center [289, 76] width 441 height 368
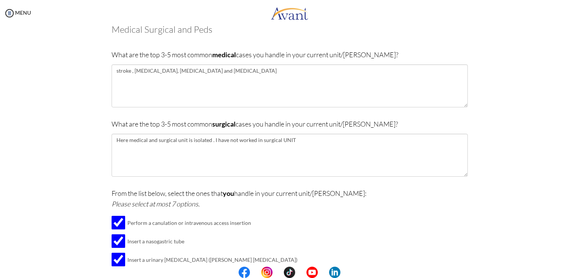
scroll to position [37, 0]
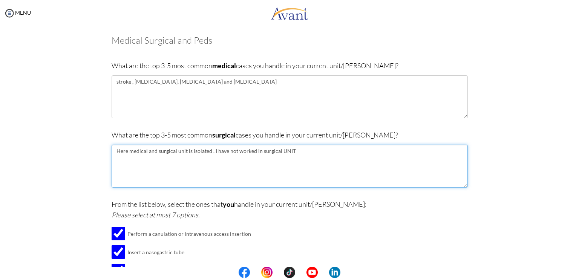
click at [296, 151] on textarea "Here medical and surgical unit is isolated . I have not worked in surgical UNIT" at bounding box center [290, 166] width 356 height 43
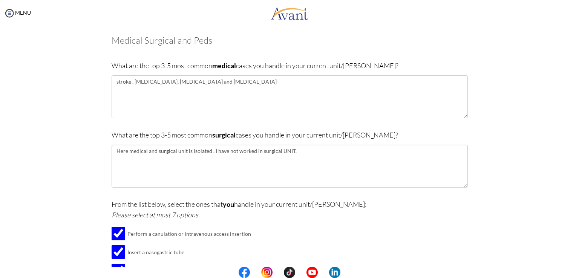
click at [402, 209] on p "From the list below, select the ones that you handle in your current unit/ward:…" at bounding box center [290, 209] width 356 height 21
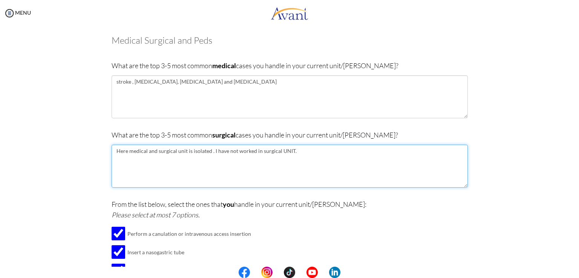
click at [275, 152] on textarea "Here medical and surgical unit is isolated . I have not worked in surgical UNIT." at bounding box center [290, 166] width 356 height 43
click at [251, 150] on textarea "Here medical and surgical unit is isolated . I have not expriance at surgical U…" at bounding box center [290, 166] width 356 height 43
type textarea "Here medical and surgical unit is isolated . I have not experience at surgical …"
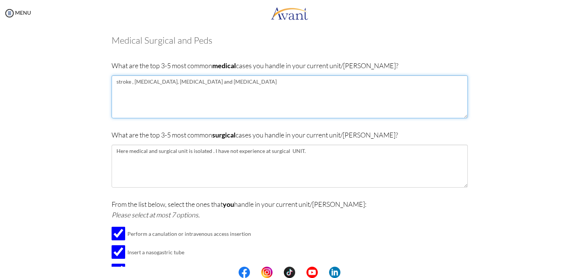
click at [238, 86] on textarea "stroke , renal failure, hypertension and heart failure" at bounding box center [290, 96] width 356 height 43
click at [192, 83] on textarea "stroke , renal failure, hypertension and heart failure" at bounding box center [290, 96] width 356 height 43
click at [202, 82] on textarea "stroke , renal failure, hypertension ,diabetitus malitus and heart failure" at bounding box center [290, 96] width 356 height 43
click at [229, 81] on textarea "stroke , renal failure, hypertension ,diabetes's malitus and heart failure" at bounding box center [290, 96] width 356 height 43
drag, startPoint x: 229, startPoint y: 81, endPoint x: 225, endPoint y: 82, distance: 4.6
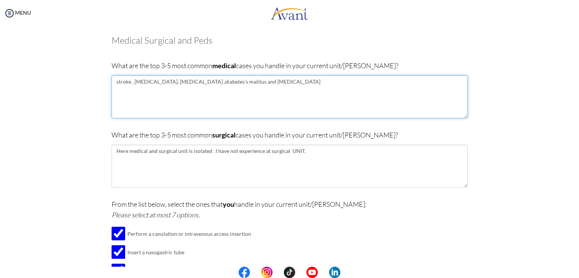
click at [225, 82] on textarea "stroke , renal failure, hypertension ,diabetes's malitus and heart failure" at bounding box center [290, 96] width 356 height 43
click at [237, 82] on textarea "stroke , renal failure, hypertension ,diabetes's malitus and heart failure" at bounding box center [290, 96] width 356 height 43
click at [226, 83] on textarea "stroke , renal failure, hypertension ,diabetes's malitus and heart failure" at bounding box center [290, 96] width 356 height 43
drag, startPoint x: 226, startPoint y: 83, endPoint x: 216, endPoint y: 80, distance: 10.2
click at [216, 80] on textarea "stroke , renal failure, hypertension ,diabetes's malitus and heart failure" at bounding box center [290, 96] width 356 height 43
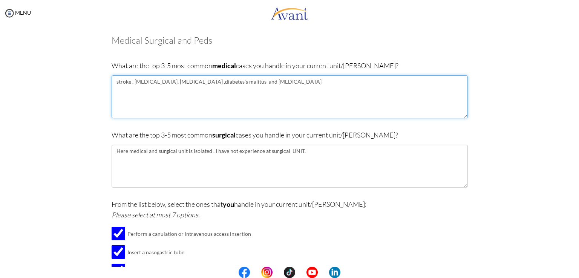
click at [216, 80] on textarea "stroke , renal failure, hypertension ,diabetes's malitus and heart failure" at bounding box center [290, 96] width 356 height 43
click at [226, 85] on textarea "stroke , [MEDICAL_DATA], [MEDICAL_DATA] ,[MEDICAL_DATA] malitus and [MEDICAL_DA…" at bounding box center [290, 96] width 356 height 43
drag, startPoint x: 222, startPoint y: 83, endPoint x: 194, endPoint y: 104, distance: 35.3
click at [194, 104] on textarea "stroke , [MEDICAL_DATA], [MEDICAL_DATA] ,[MEDICAL_DATA] malitus and [MEDICAL_DA…" at bounding box center [290, 96] width 356 height 43
type textarea "stroke , [MEDICAL_DATA], [MEDICAL_DATA] ,[MEDICAL_DATA] malitus and [MEDICAL_DA…"
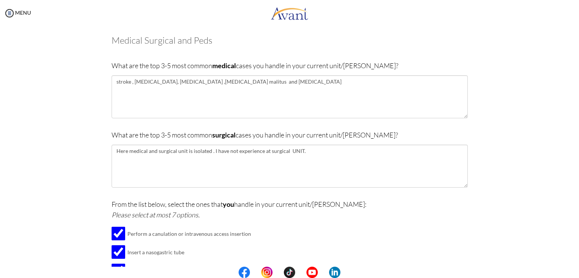
click at [91, 170] on div "Are you currently in school now? Yes No Have you taken the NCLEX-RN exam before…" at bounding box center [289, 212] width 441 height 368
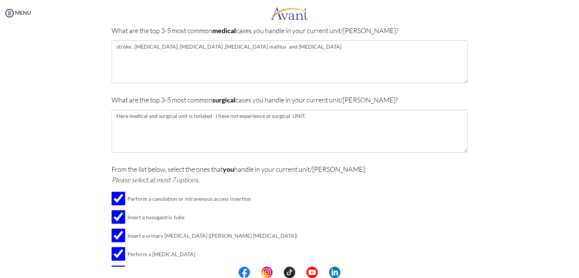
scroll to position [98, 0]
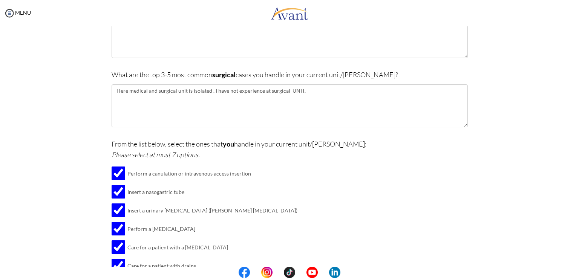
click at [217, 171] on td "Perform a canulation or intravenous access insertion" at bounding box center [212, 173] width 170 height 18
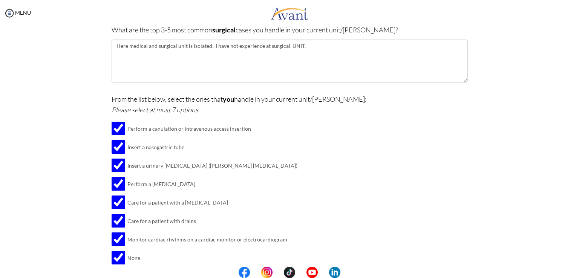
scroll to position [173, 0]
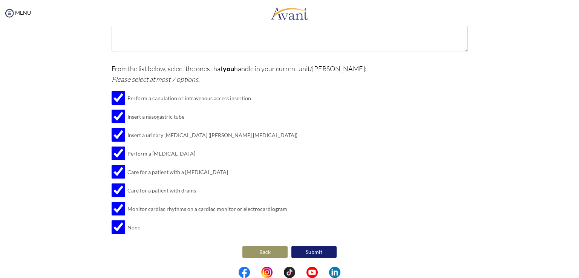
click at [312, 251] on button "Submit" at bounding box center [313, 252] width 45 height 12
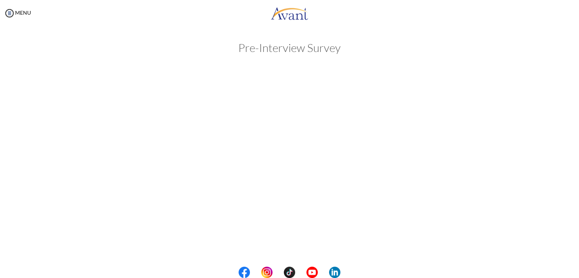
scroll to position [0, 0]
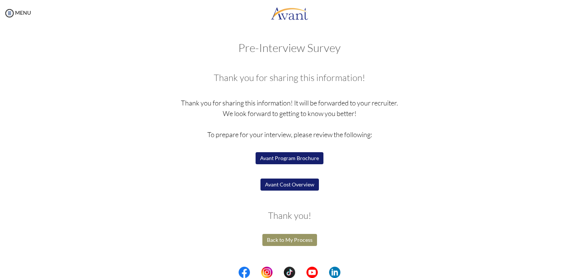
click at [283, 184] on button "Avant Cost Overview" at bounding box center [289, 185] width 58 height 12
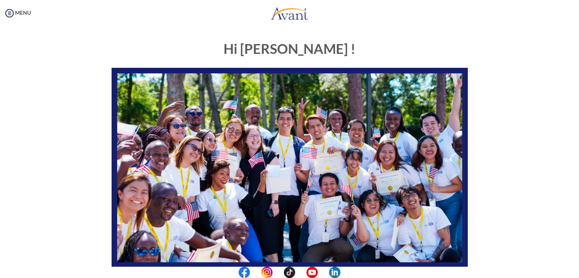
click at [75, 172] on div "Hi [PERSON_NAME] ! START HERE: Avant Video Library My Process My Resources Abou…" at bounding box center [289, 217] width 441 height 366
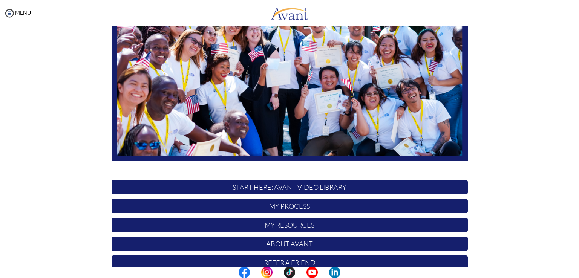
scroll to position [140, 0]
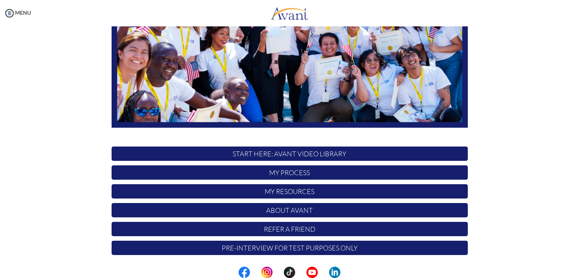
click at [283, 173] on p "My Process" at bounding box center [290, 172] width 356 height 14
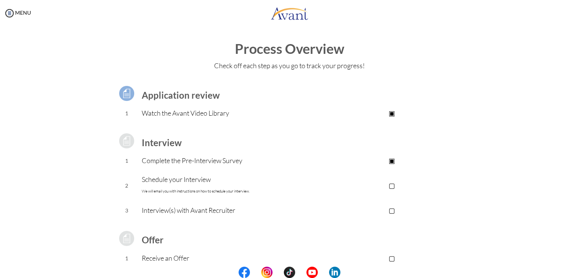
click at [357, 157] on p "▣" at bounding box center [391, 160] width 151 height 11
click at [226, 165] on p "Complete the Pre-Interview Survey" at bounding box center [229, 160] width 174 height 11
click at [231, 165] on p "Complete the Pre-Interview Survey" at bounding box center [229, 160] width 174 height 11
click at [323, 173] on td "▢" at bounding box center [391, 185] width 151 height 31
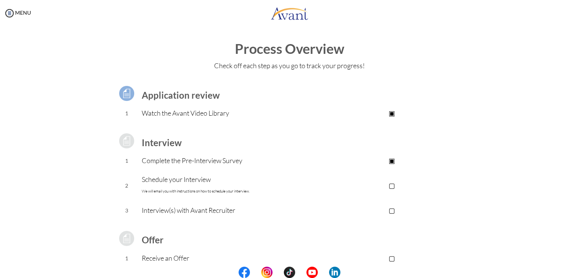
click at [391, 184] on p "▢" at bounding box center [391, 185] width 151 height 11
click at [234, 189] on font "We will email you with instructions on how to schedule your interview." at bounding box center [196, 191] width 108 height 5
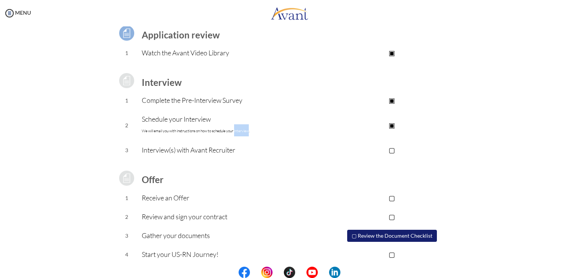
scroll to position [65, 0]
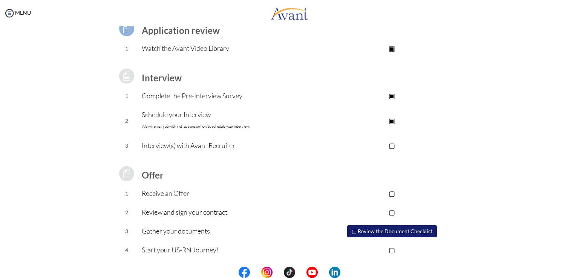
click at [318, 169] on table "Application review 1 Watch the Avant Video Library ▣ Avant Video Library Interv…" at bounding box center [290, 135] width 356 height 249
click at [392, 192] on p "▢" at bounding box center [391, 193] width 151 height 11
click at [390, 193] on p "▣" at bounding box center [391, 193] width 151 height 11
click at [401, 231] on button "▢ Review the Document Checklist" at bounding box center [392, 231] width 90 height 12
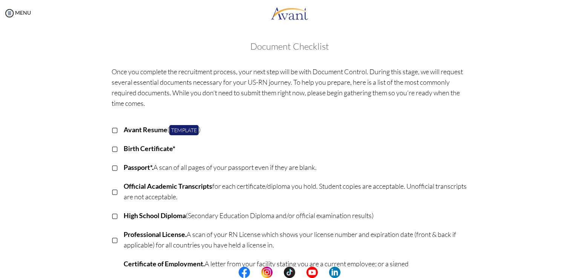
click at [78, 211] on div "Once you complete the recruitment process, your next step will be with Document…" at bounding box center [289, 254] width 441 height 382
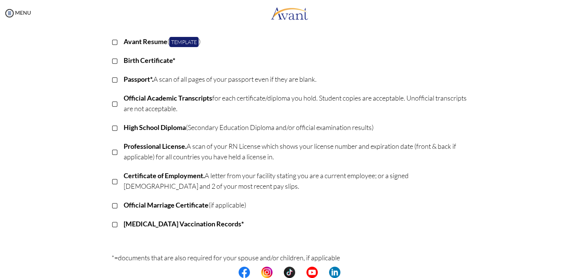
scroll to position [75, 0]
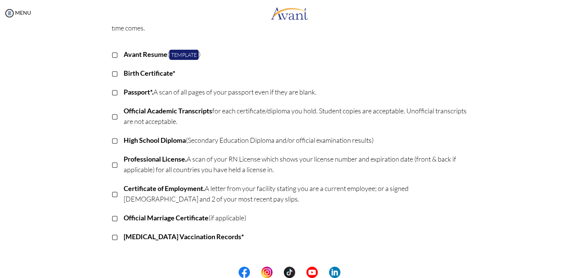
click at [75, 211] on div "Once you complete the recruitment process, your next step will be with Document…" at bounding box center [289, 178] width 441 height 382
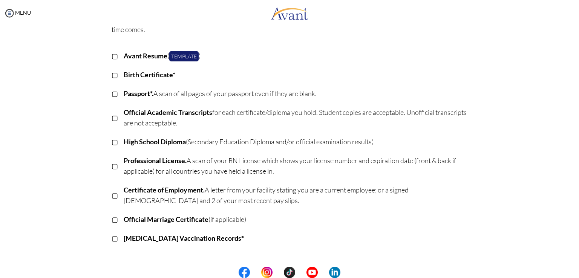
scroll to position [60, 0]
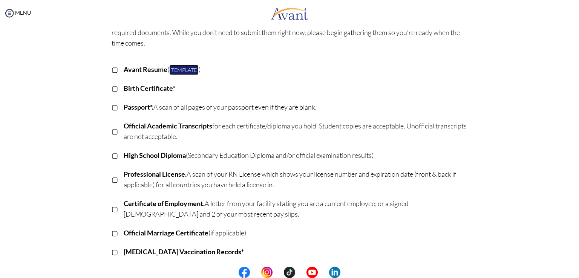
click at [178, 67] on link "Template" at bounding box center [183, 70] width 29 height 10
click at [241, 57] on div "Once you complete the recruitment process, your next step will be with Document…" at bounding box center [289, 193] width 367 height 382
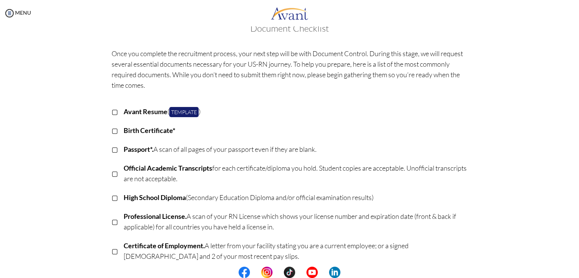
scroll to position [0, 0]
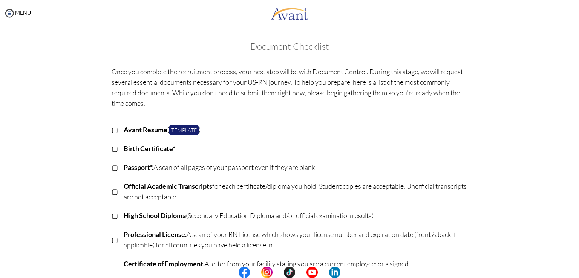
click at [284, 46] on h3 "Document Checklist" at bounding box center [290, 46] width 564 height 10
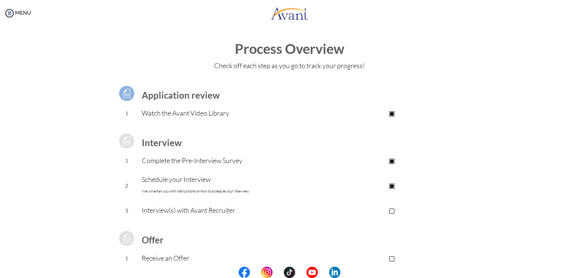
click at [462, 186] on p "▣" at bounding box center [391, 185] width 151 height 11
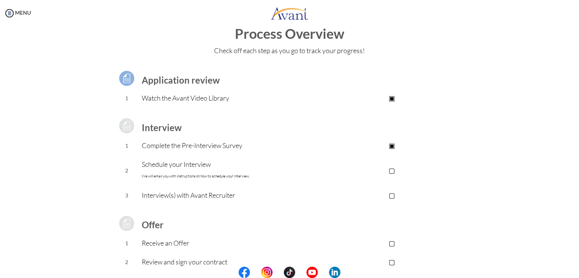
click at [243, 180] on p "Schedule your Interview We will email you with instructions on how to schedule …" at bounding box center [229, 170] width 174 height 23
click at [451, 177] on td "▢" at bounding box center [391, 170] width 151 height 31
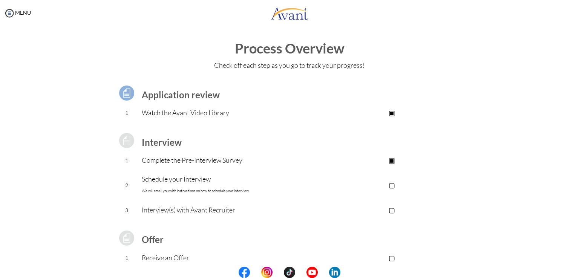
scroll to position [0, 0]
click at [392, 184] on p "▢" at bounding box center [391, 185] width 151 height 11
click at [217, 193] on font "We will email you with instructions on how to schedule your interview." at bounding box center [196, 191] width 108 height 5
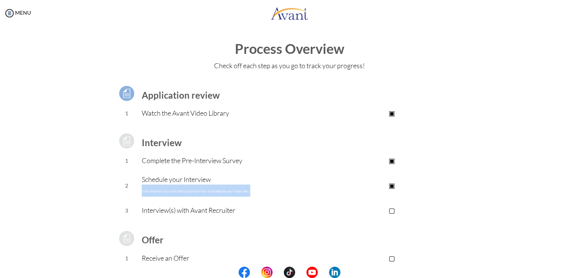
click at [217, 193] on font "We will email you with instructions on how to schedule your interview." at bounding box center [196, 191] width 108 height 5
click at [8, 14] on img at bounding box center [9, 13] width 11 height 11
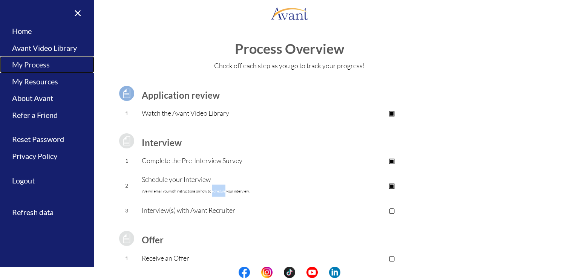
click at [41, 66] on link "My Process" at bounding box center [47, 64] width 94 height 17
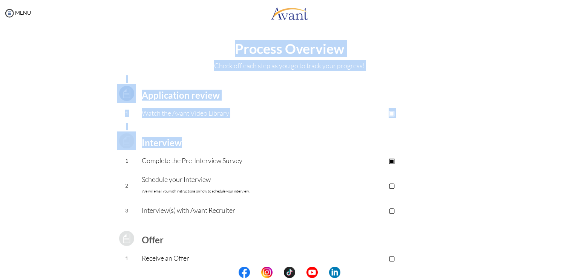
drag, startPoint x: 190, startPoint y: 143, endPoint x: 105, endPoint y: 59, distance: 119.4
click at [105, 59] on div "Process Overview Check off each step as you go to track your progress! Applicat…" at bounding box center [290, 201] width 564 height 321
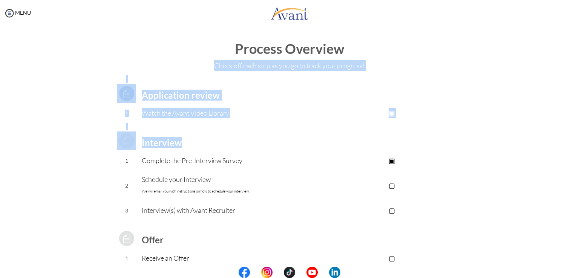
click at [45, 156] on div "Process Overview Check off each step as you go to track your progress! Applicat…" at bounding box center [290, 201] width 564 height 321
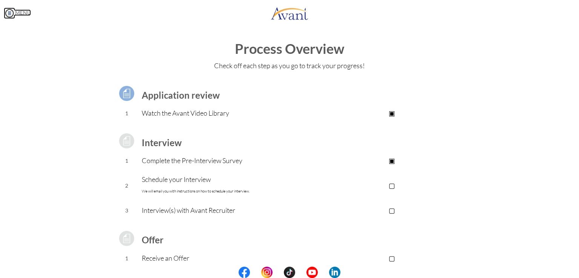
click at [8, 14] on img at bounding box center [9, 13] width 11 height 11
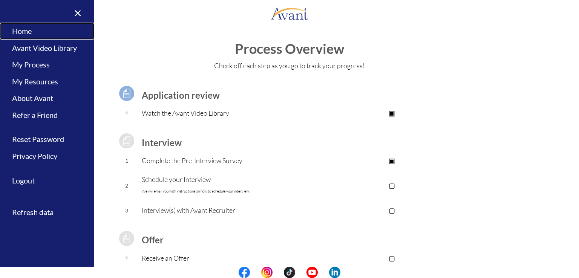
click at [31, 29] on link "Home" at bounding box center [47, 31] width 94 height 17
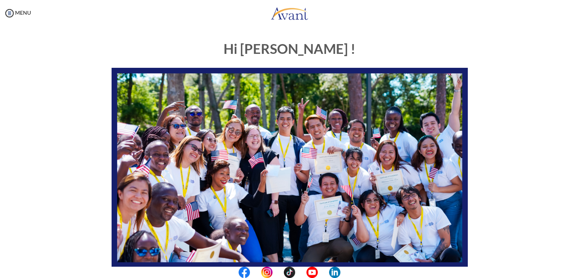
click at [90, 175] on div "Hi [PERSON_NAME] ! START HERE: Avant Video Library My Process My Resources Abou…" at bounding box center [289, 217] width 441 height 366
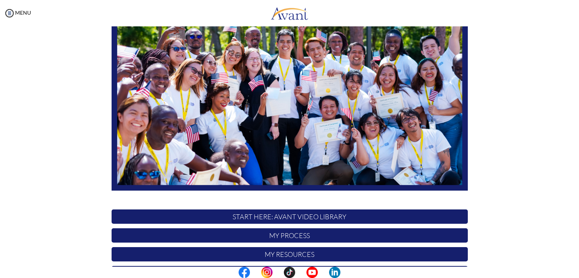
scroll to position [140, 0]
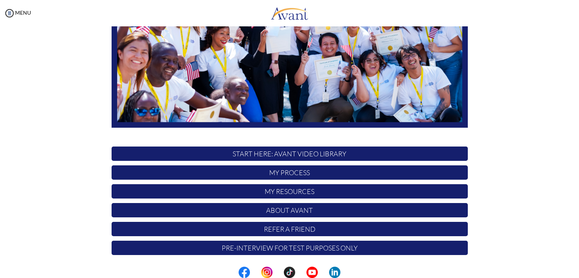
click at [293, 248] on p "Pre-Interview for test purposes only" at bounding box center [290, 248] width 356 height 14
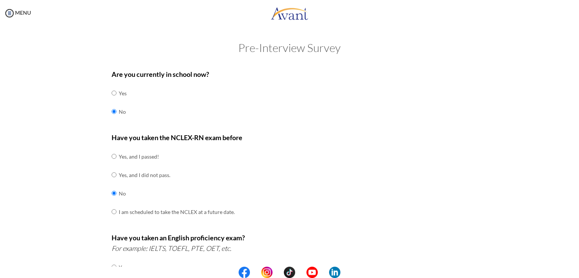
click at [69, 234] on div "Are you currently in school now? Yes No Have you taken the NCLEX-RN exam before…" at bounding box center [289, 264] width 441 height 398
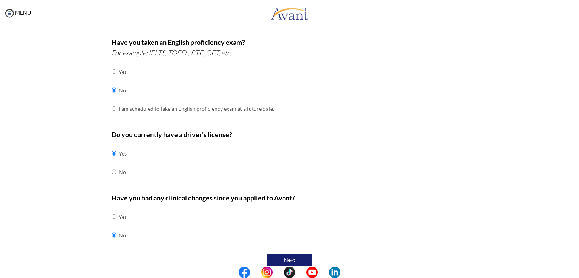
scroll to position [203, 0]
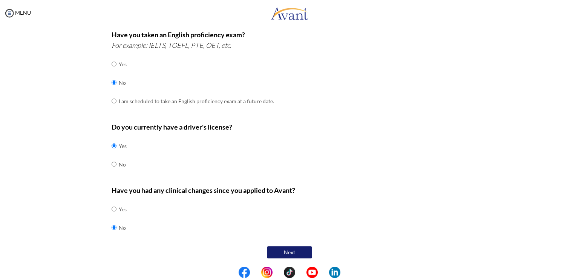
click at [282, 251] on button "Next" at bounding box center [289, 252] width 45 height 12
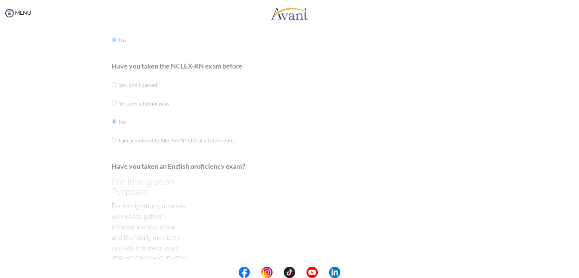
scroll to position [15, 0]
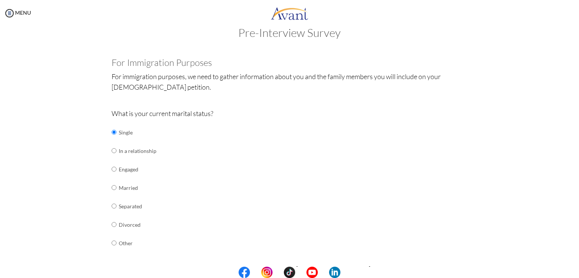
click at [47, 229] on div "Pre-Interview Survey Are you currently in school now? Yes No Have you taken the…" at bounding box center [290, 270] width 564 height 488
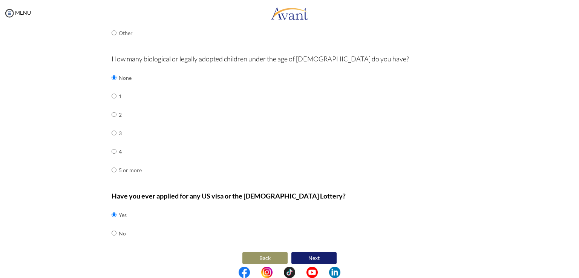
scroll to position [231, 0]
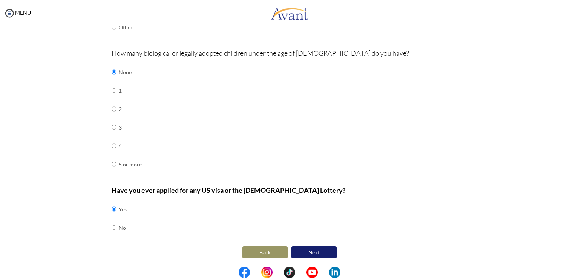
click at [307, 256] on button "Next" at bounding box center [313, 252] width 45 height 12
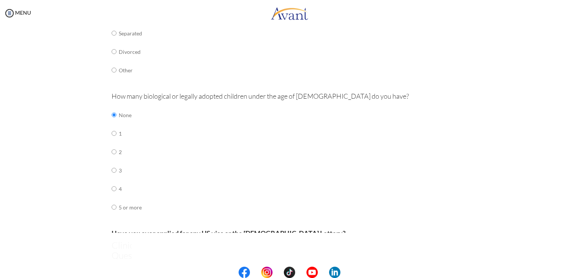
scroll to position [15, 0]
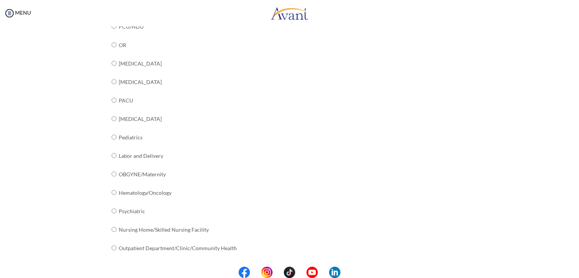
scroll to position [267, 0]
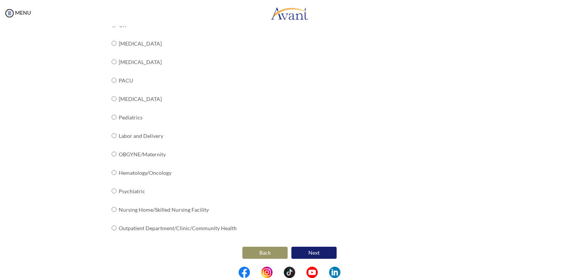
click at [324, 255] on button "Next" at bounding box center [313, 253] width 45 height 12
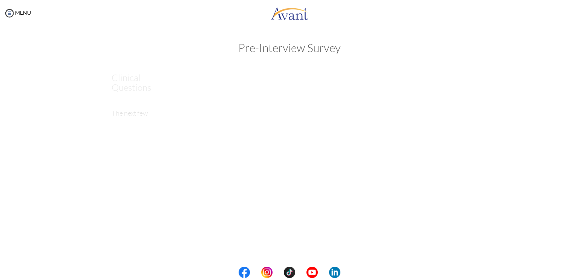
scroll to position [0, 0]
click at [141, 95] on div "Pre-Interview Survey Are you currently in school now? Yes No Have you taken the…" at bounding box center [290, 72] width 564 height 62
click at [149, 61] on div "Pre-Interview Survey Are you currently in school now? Yes No Have you taken the…" at bounding box center [290, 72] width 564 height 62
click at [9, 14] on img at bounding box center [9, 13] width 11 height 11
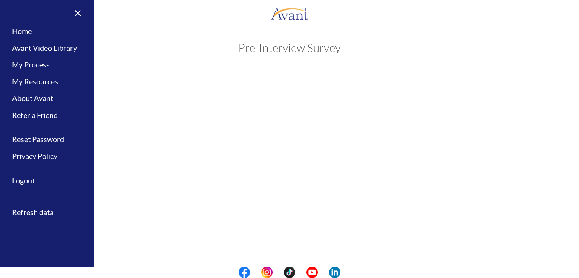
click at [162, 136] on div "My Status What is the next step? We would like you to watch the introductory vi…" at bounding box center [289, 165] width 579 height 278
click at [53, 30] on link "Home" at bounding box center [47, 31] width 94 height 17
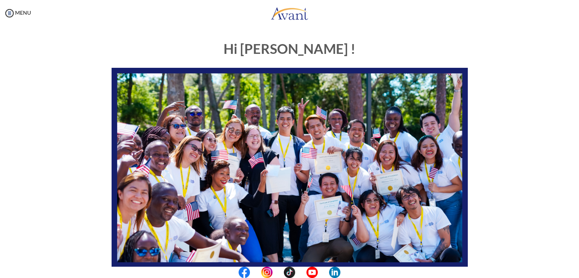
click at [537, 210] on div "Hi [PERSON_NAME] ! START HERE: Avant Video Library My Process My Resources Abou…" at bounding box center [290, 236] width 564 height 404
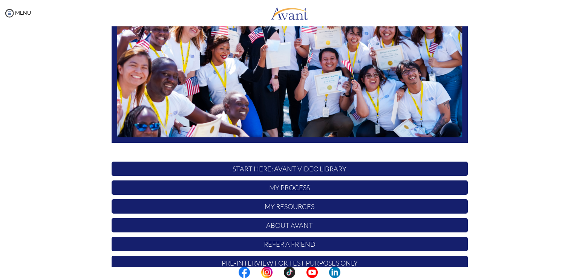
scroll to position [140, 0]
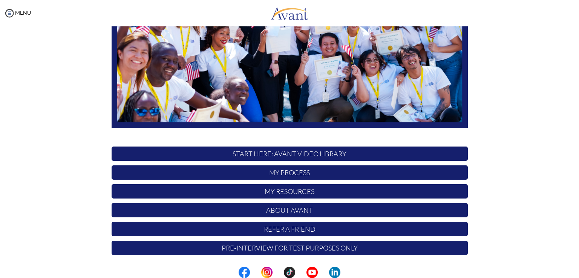
click at [320, 194] on p "My Resources" at bounding box center [290, 191] width 356 height 14
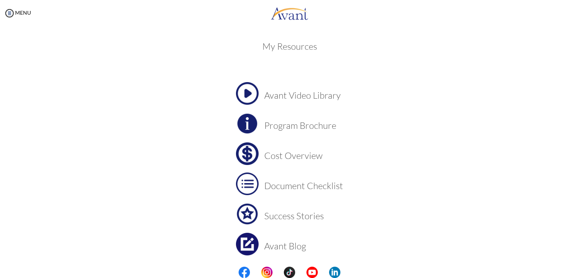
click at [182, 171] on center "Avant Video Library Program Brochure Cost Overview Document Checklist Success S…" at bounding box center [290, 183] width 356 height 203
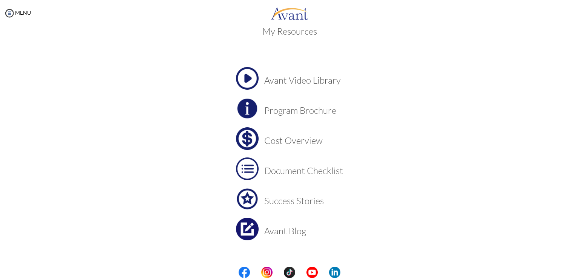
scroll to position [26, 0]
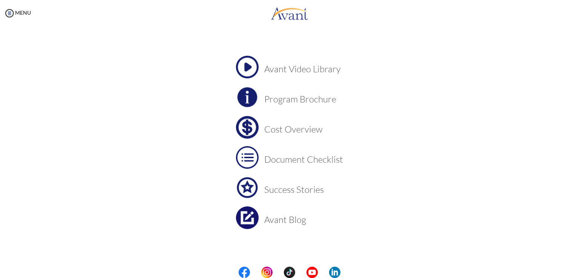
click at [295, 127] on h3 "Cost Overview" at bounding box center [303, 129] width 79 height 10
click at [14, 12] on img at bounding box center [9, 13] width 11 height 11
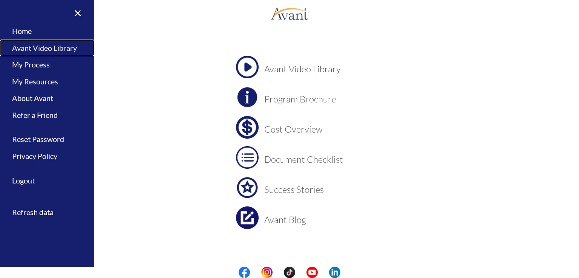
click at [28, 44] on link "Avant Video Library" at bounding box center [47, 48] width 94 height 17
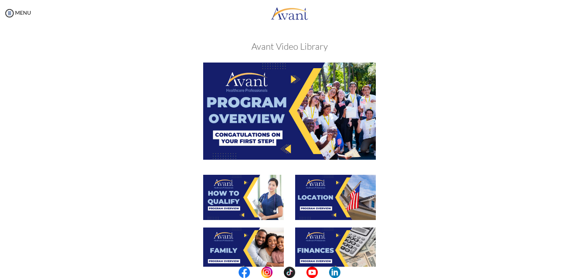
click at [168, 139] on div at bounding box center [289, 119] width 367 height 112
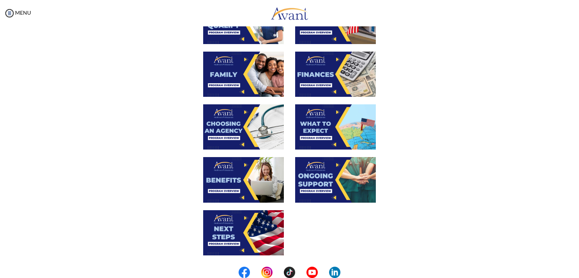
scroll to position [240, 0]
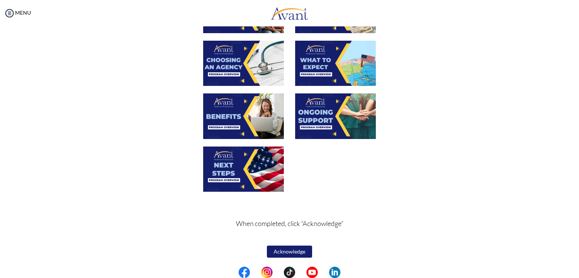
click at [288, 250] on button "Acknowledge" at bounding box center [289, 252] width 45 height 12
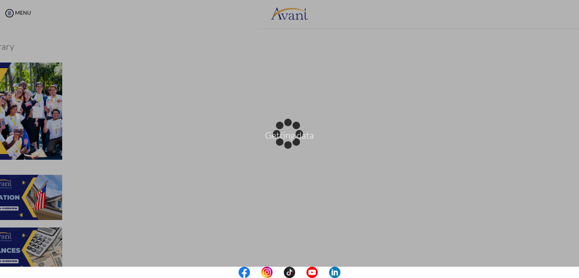
scroll to position [241, 0]
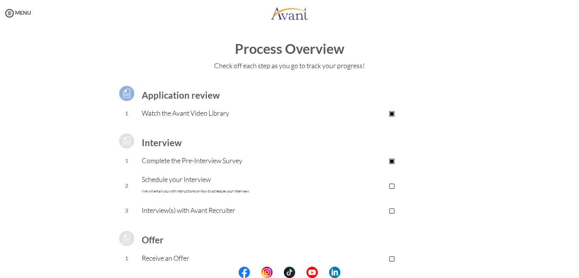
click at [101, 192] on div "Application review 1 Watch the Avant Video Library ▣ Avant Video Library Interv…" at bounding box center [289, 199] width 441 height 249
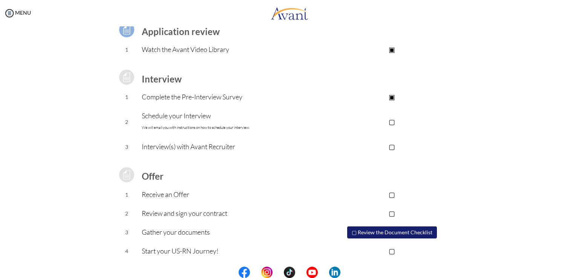
scroll to position [65, 0]
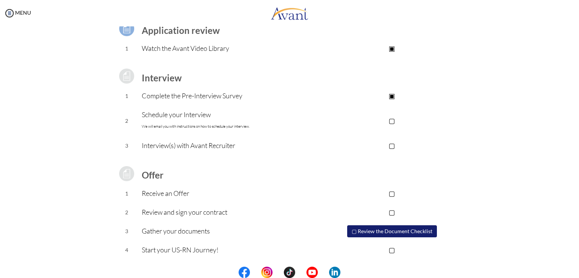
click at [61, 97] on div "Process Overview Check off each step as you go to track your progress! Applicat…" at bounding box center [290, 137] width 564 height 321
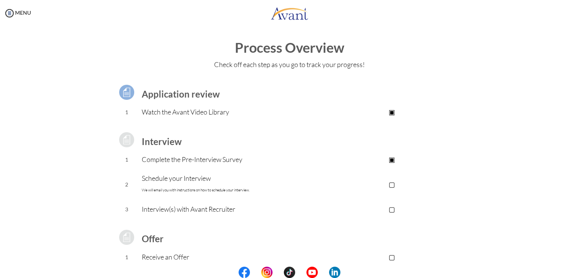
scroll to position [0, 0]
click at [143, 63] on p "Check off each step as you go to track your progress!" at bounding box center [290, 65] width 564 height 11
drag, startPoint x: 168, startPoint y: 0, endPoint x: 417, endPoint y: 67, distance: 258.7
click at [417, 67] on p "Check off each step as you go to track your progress!" at bounding box center [290, 65] width 564 height 11
